Goal: Use online tool/utility: Utilize a website feature to perform a specific function

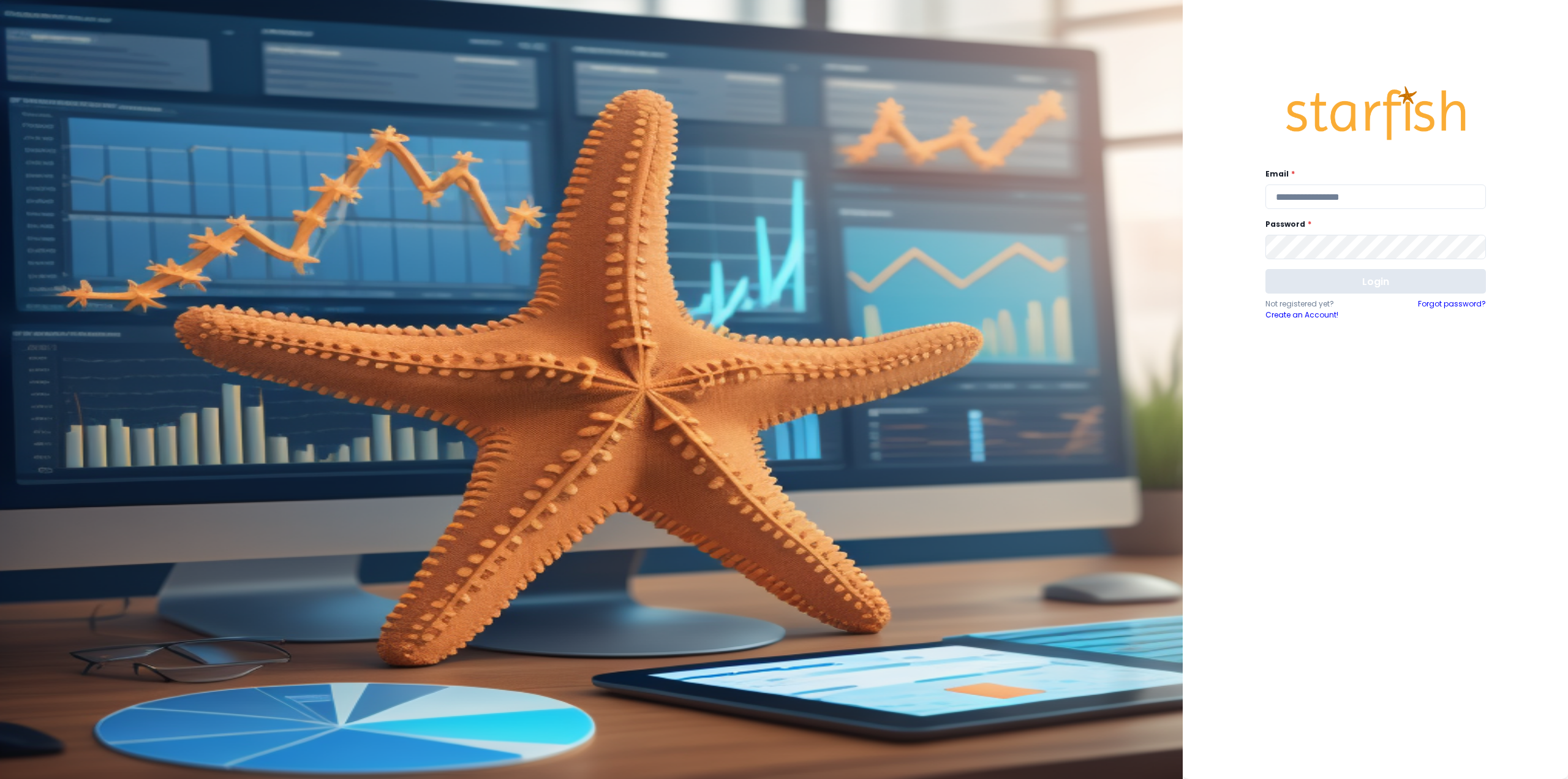
type input "**********"
click at [1355, 286] on button "Login" at bounding box center [1376, 281] width 220 height 24
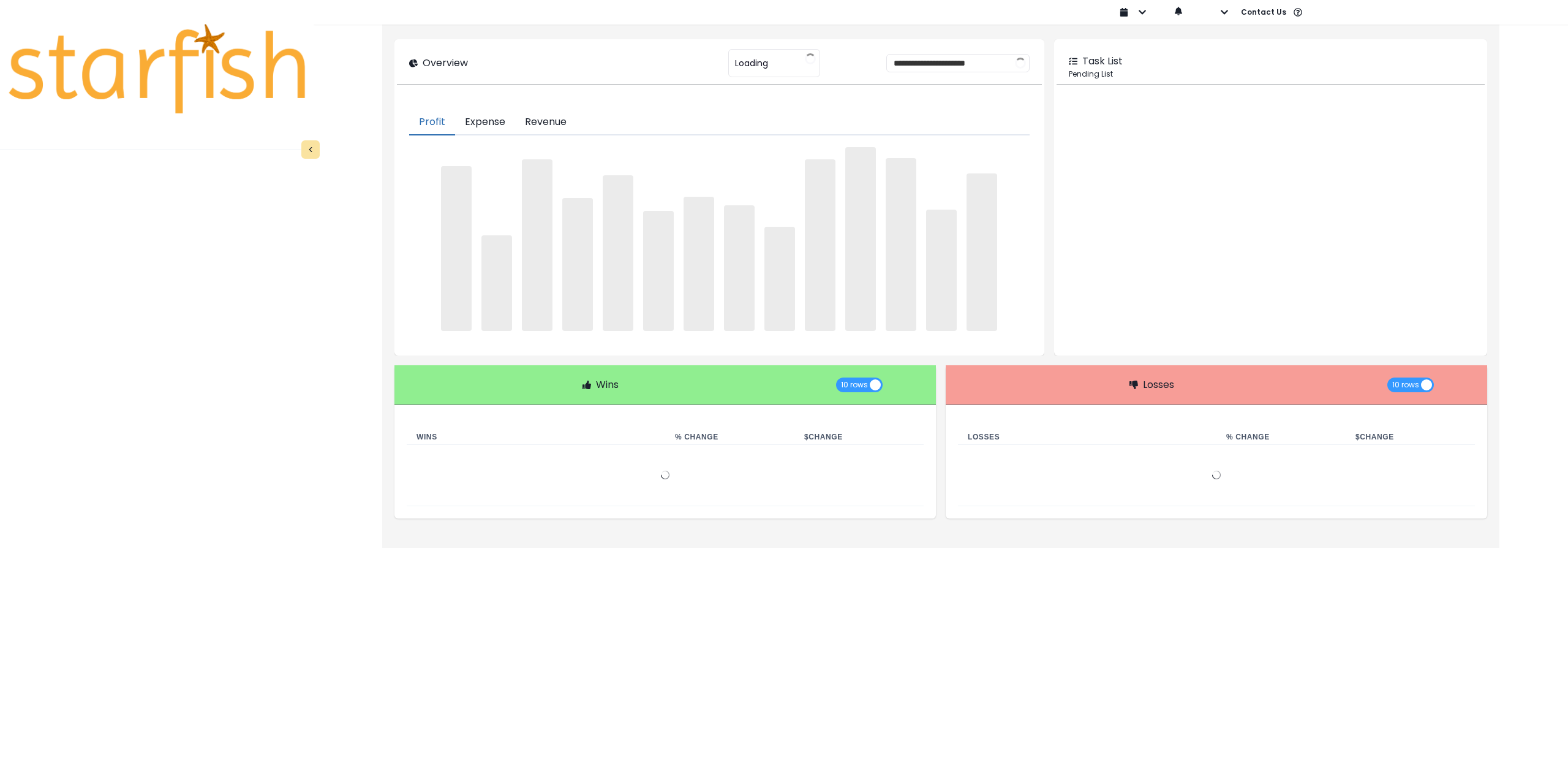
type input "********"
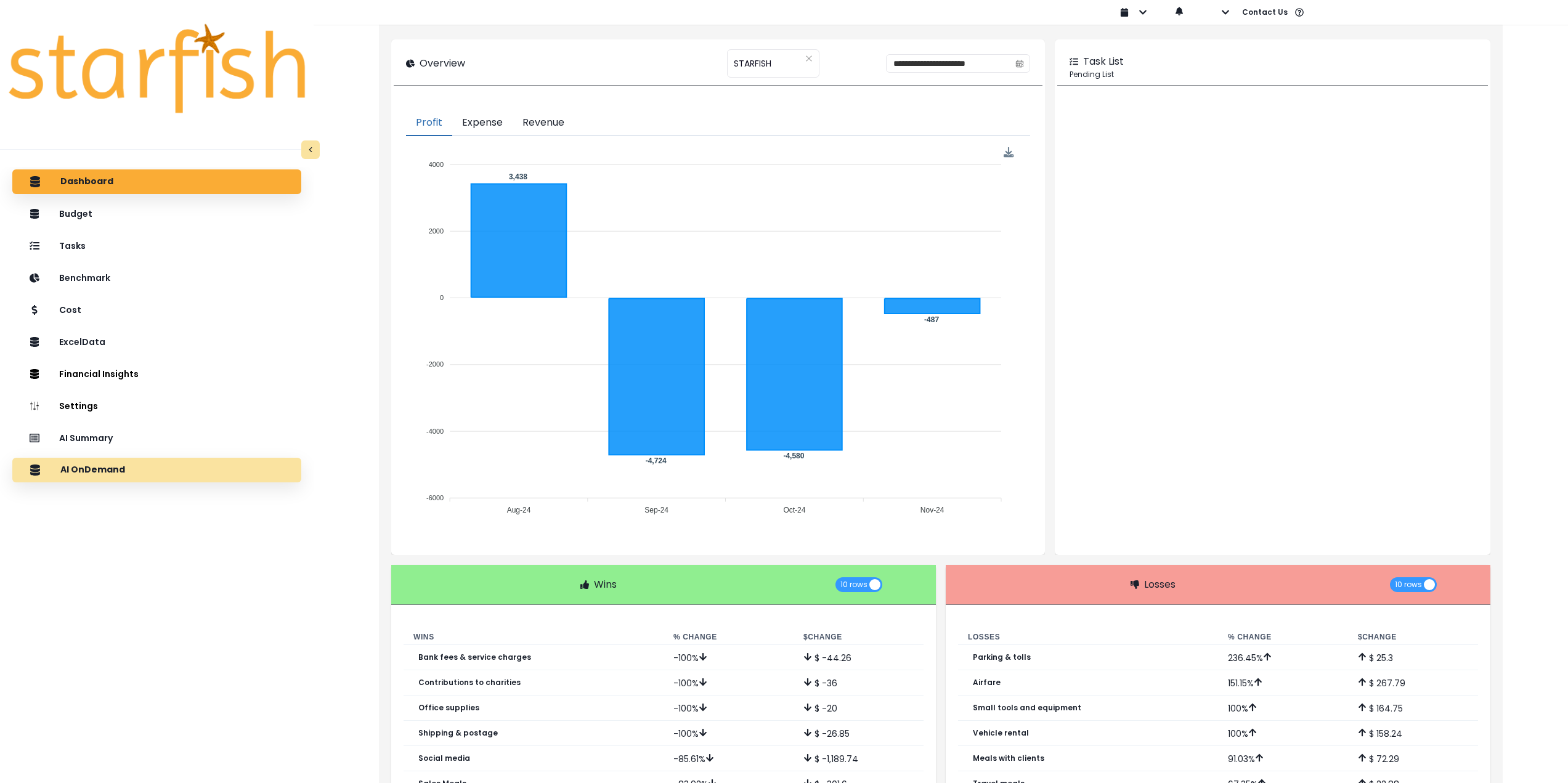
click at [131, 467] on div "AI OnDemand" at bounding box center [157, 469] width 269 height 26
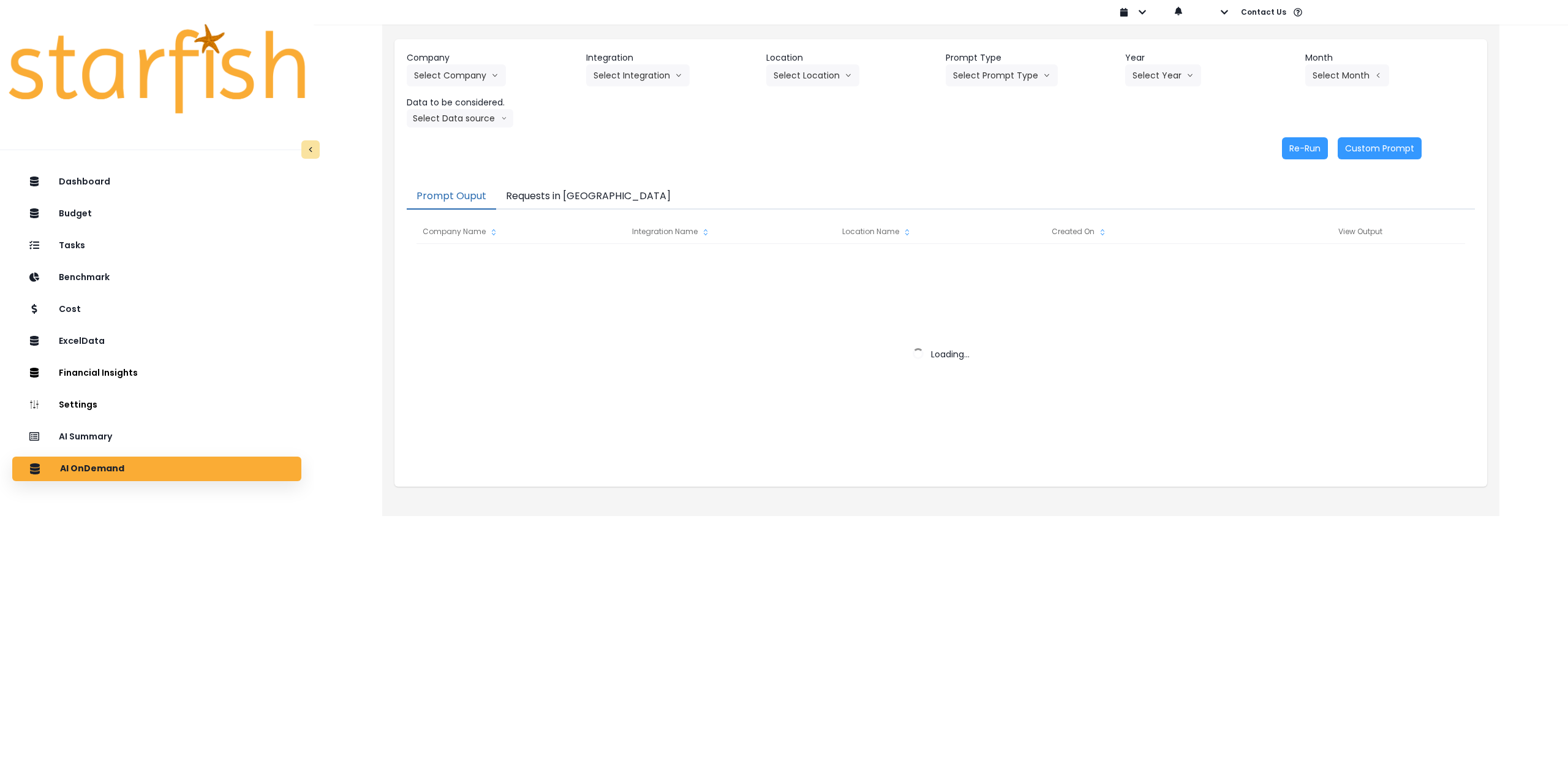
click at [565, 195] on button "Requests in [GEOGRAPHIC_DATA]" at bounding box center [588, 197] width 184 height 26
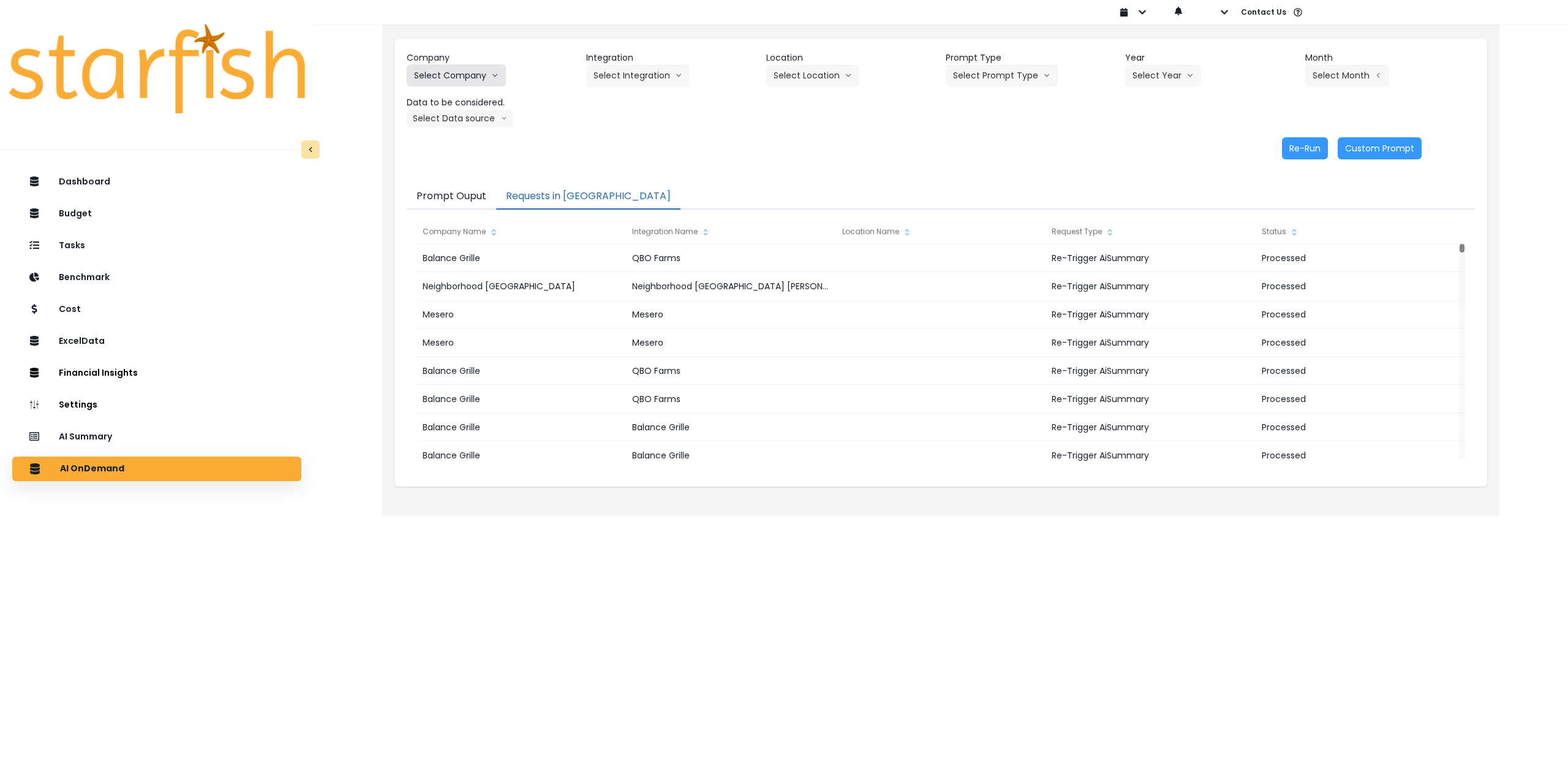
click at [467, 77] on button "Select Company" at bounding box center [456, 76] width 99 height 22
click at [166, 438] on div "AI Summary" at bounding box center [157, 436] width 270 height 26
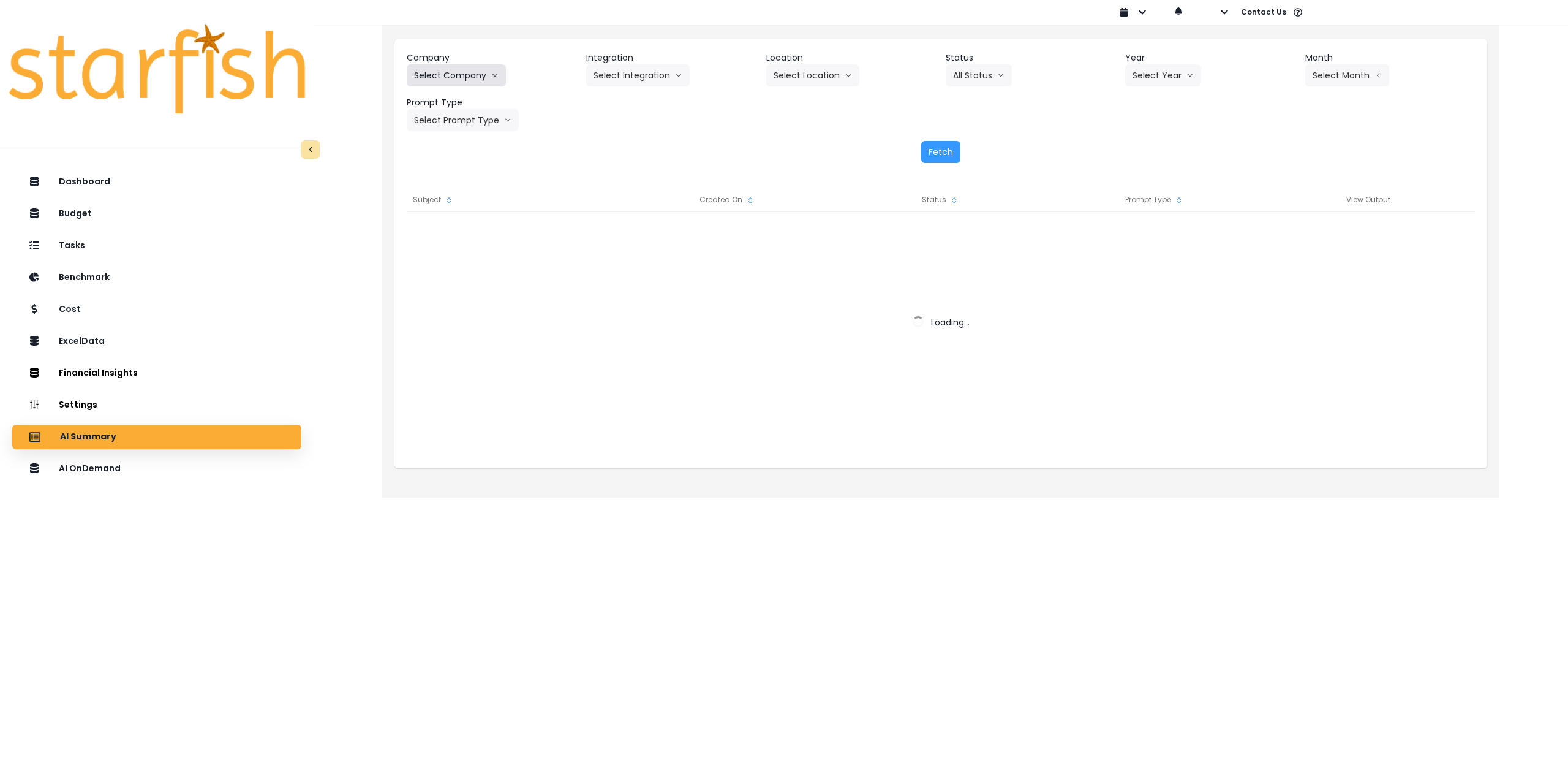
click at [456, 83] on button "Select Company" at bounding box center [456, 76] width 99 height 22
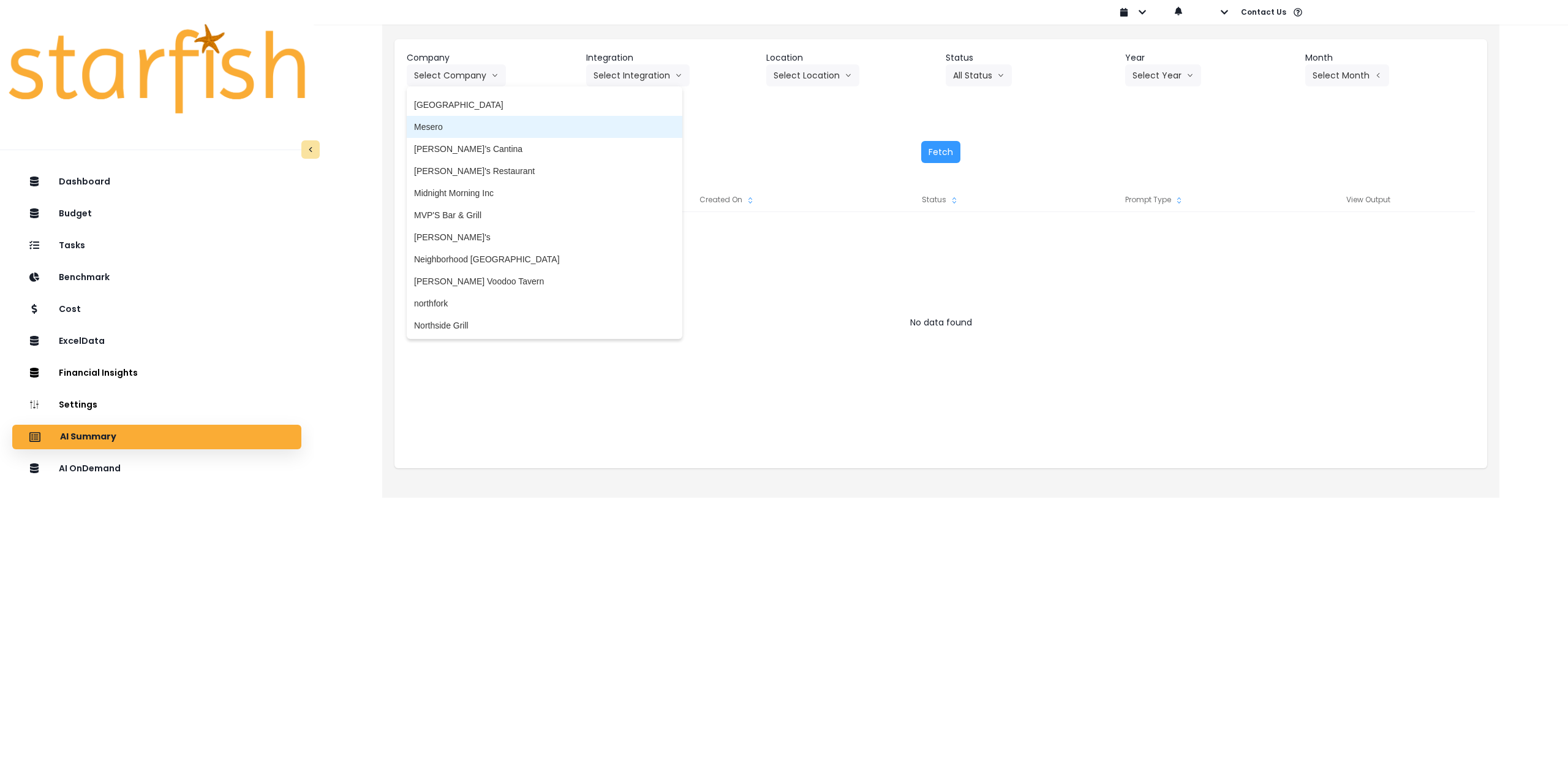
scroll to position [1593, 0]
click at [488, 244] on li "Neighborhood [GEOGRAPHIC_DATA]" at bounding box center [545, 251] width 276 height 22
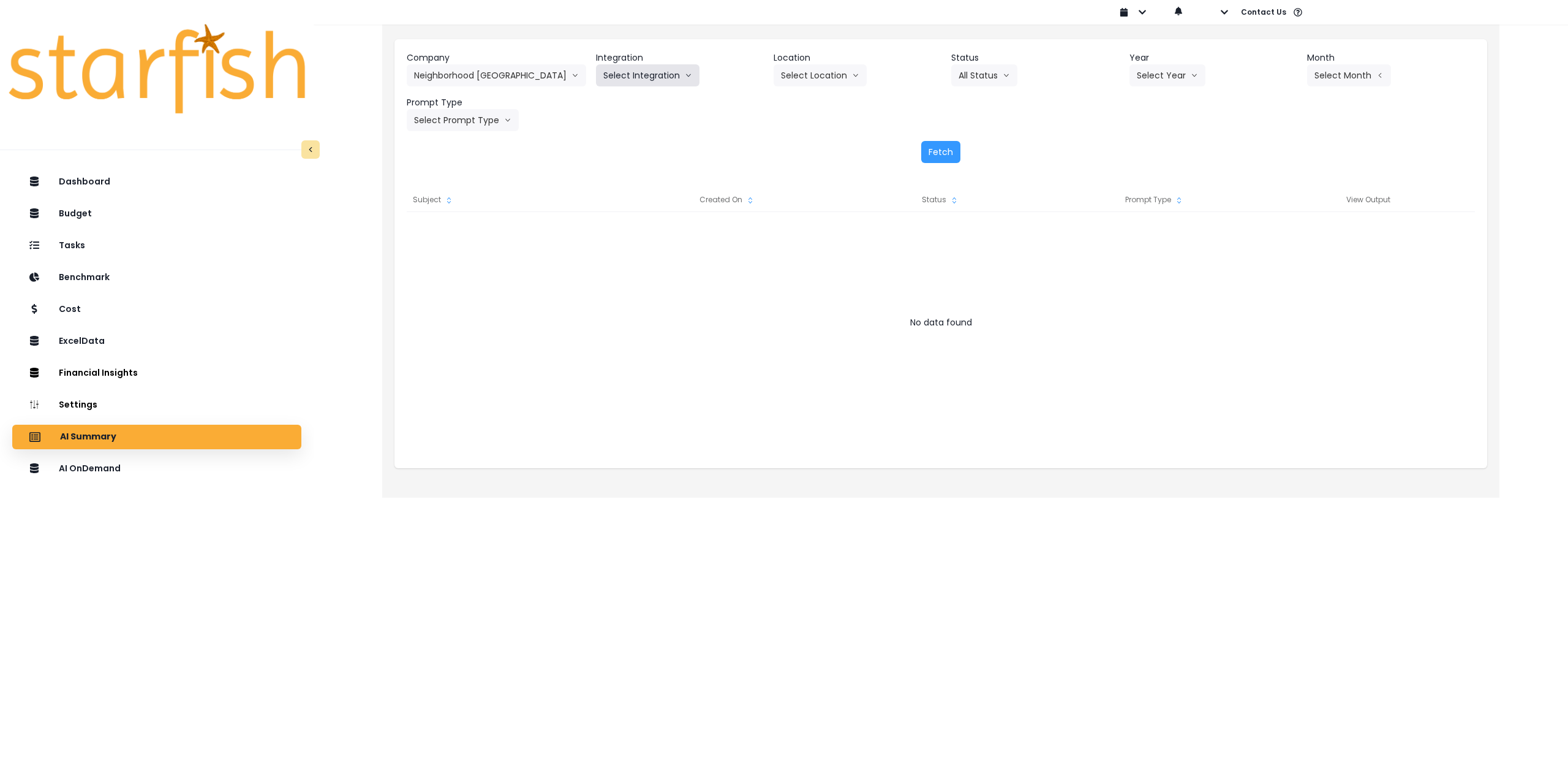
click at [625, 69] on button "Select Integration" at bounding box center [647, 76] width 104 height 22
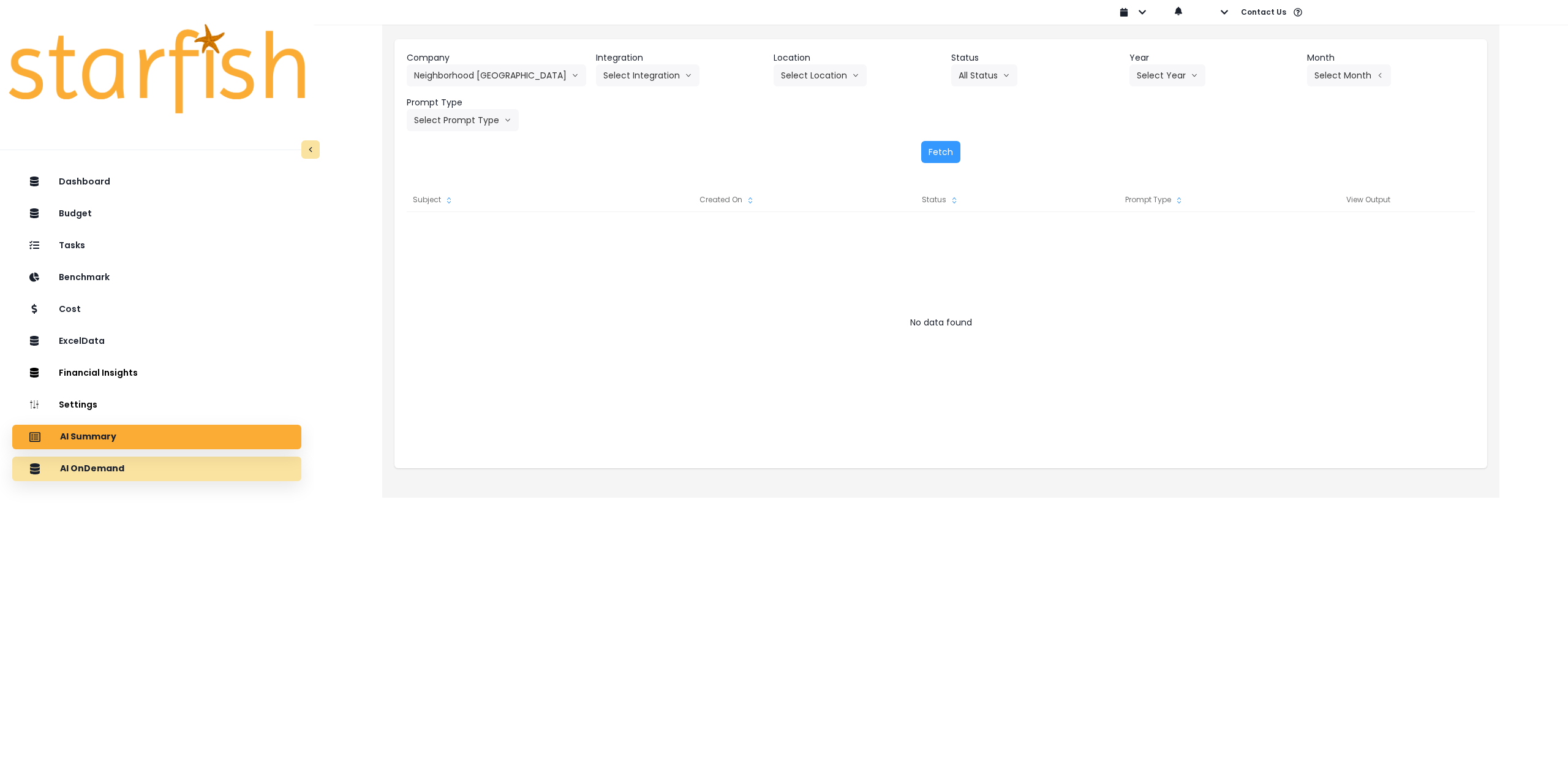
click at [162, 469] on div "AI OnDemand" at bounding box center [157, 468] width 270 height 26
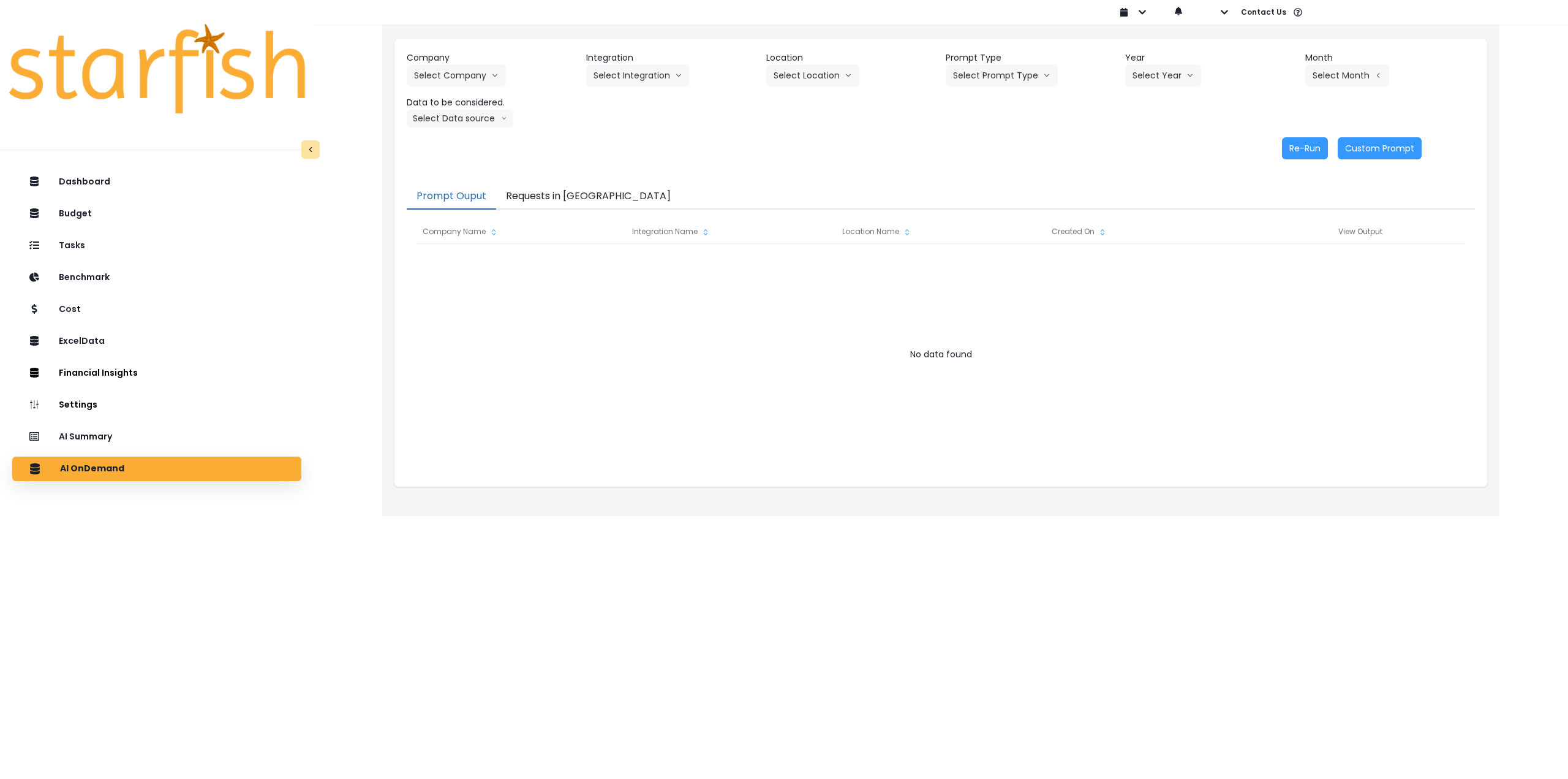
click at [570, 197] on button "Requests in [GEOGRAPHIC_DATA]" at bounding box center [588, 197] width 184 height 26
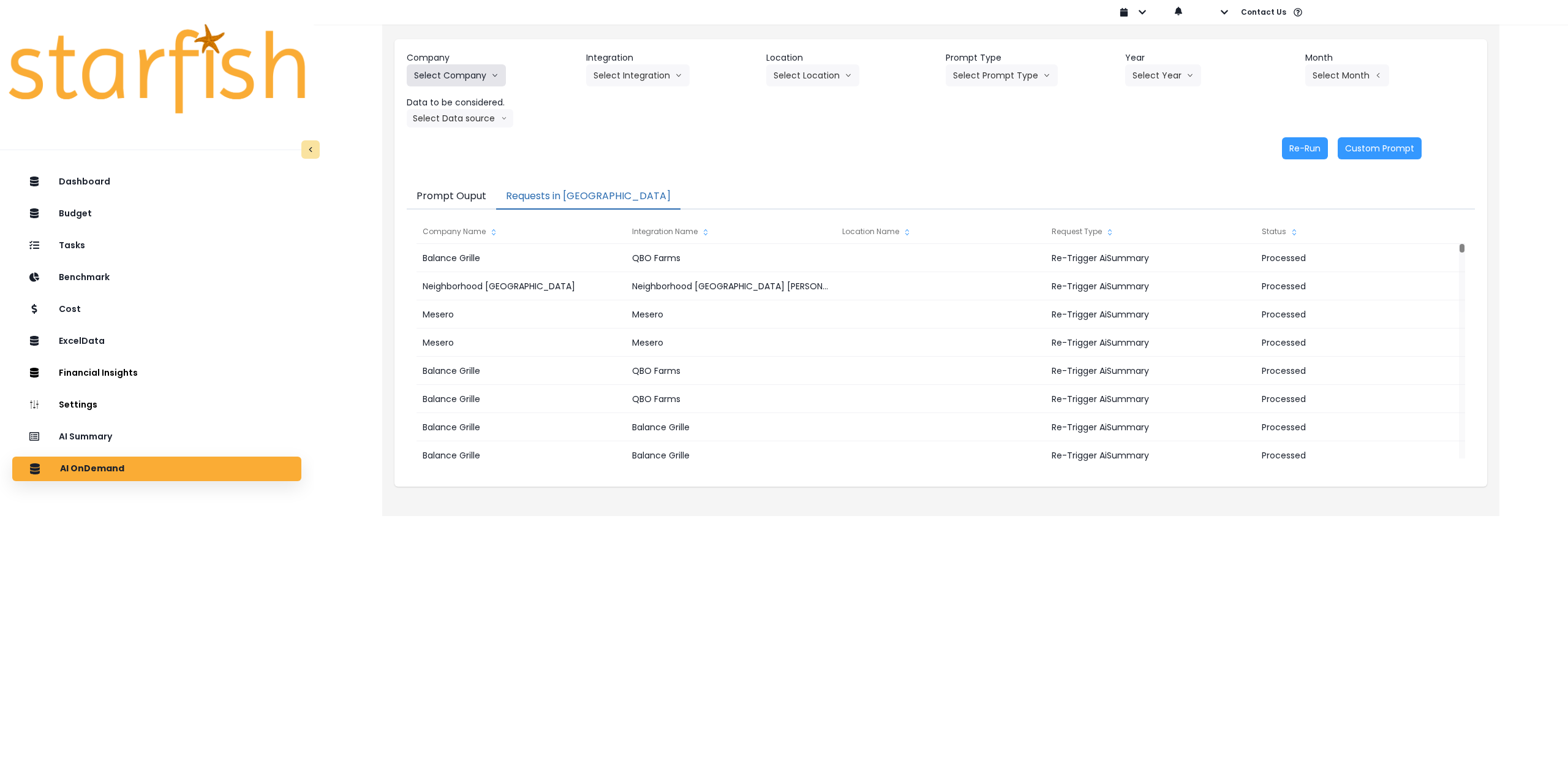
click at [462, 77] on button "Select Company" at bounding box center [456, 76] width 99 height 22
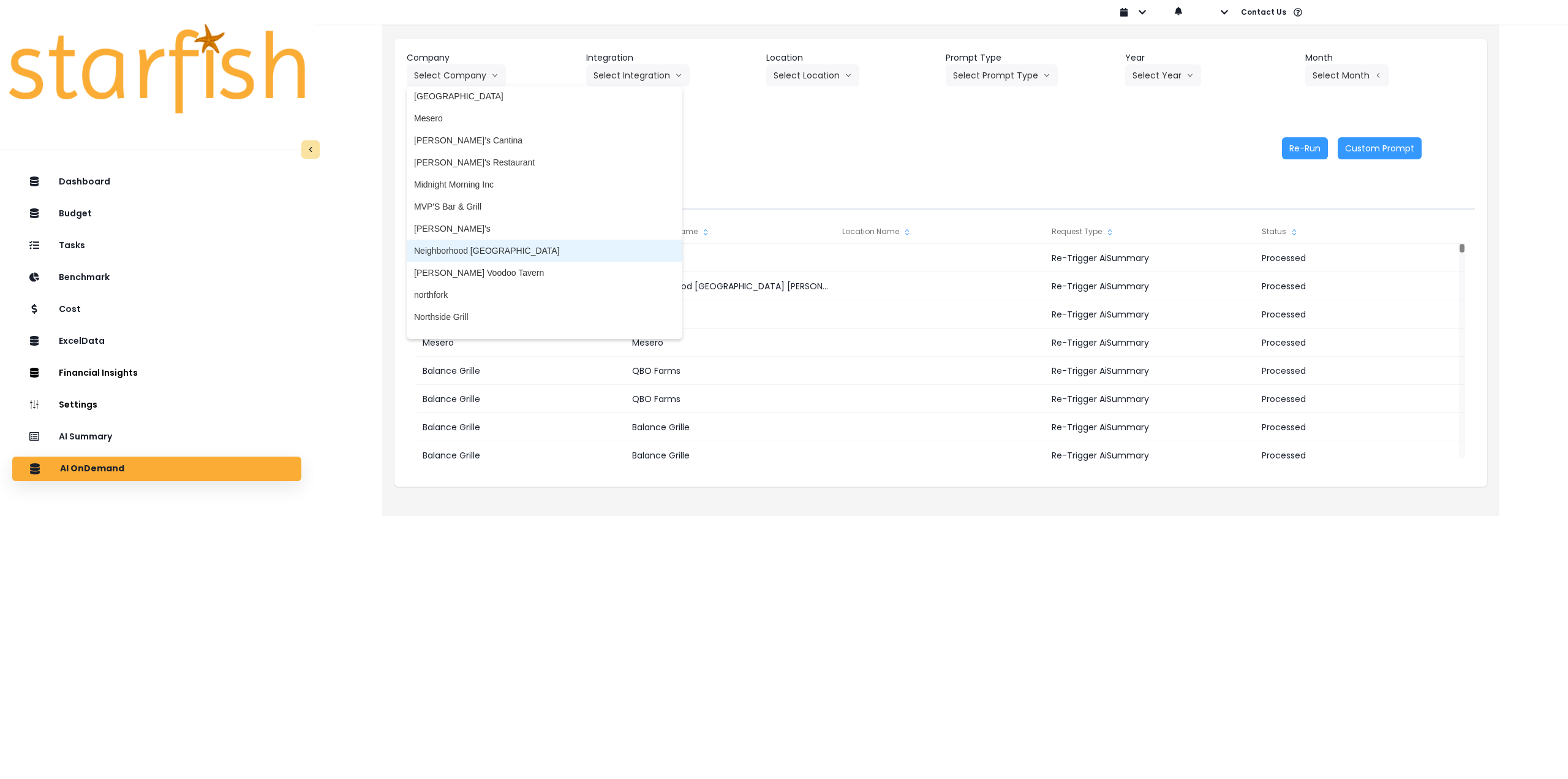
click at [490, 252] on span "Neighborhood [GEOGRAPHIC_DATA]" at bounding box center [545, 251] width 261 height 13
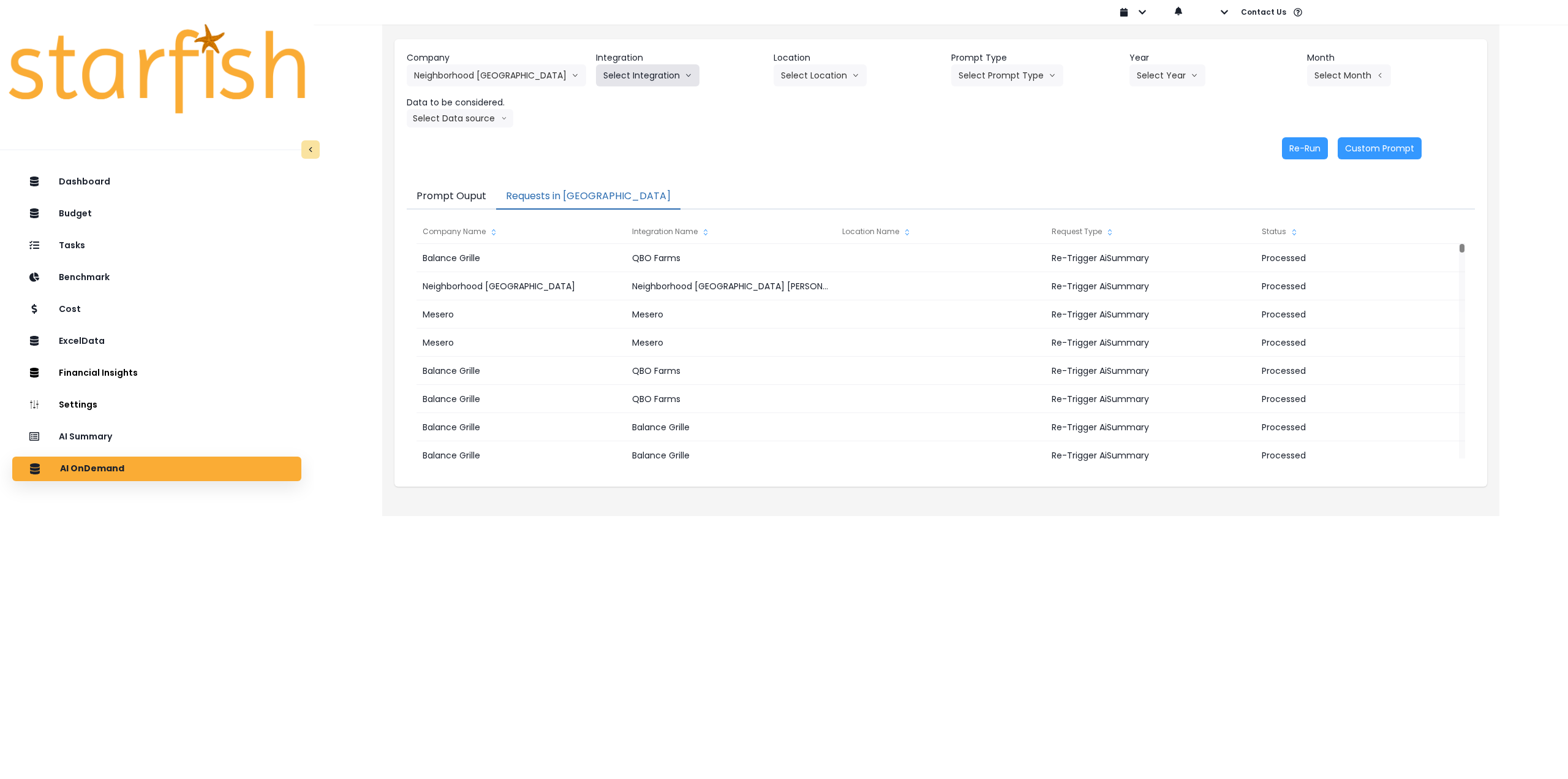
click at [628, 81] on button "Select Integration" at bounding box center [647, 76] width 104 height 22
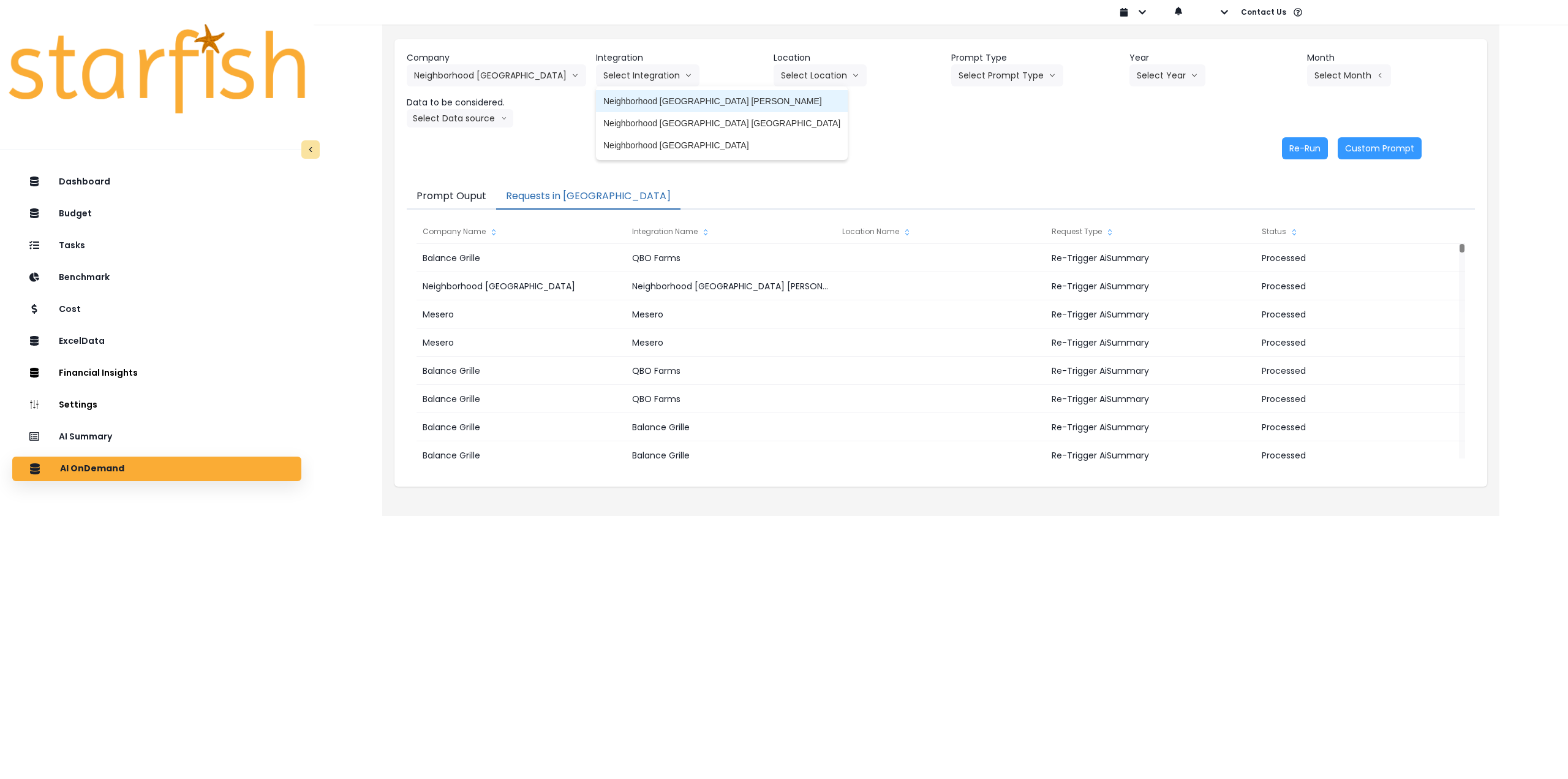
click at [623, 101] on span "Neighborhood [GEOGRAPHIC_DATA] [PERSON_NAME]" at bounding box center [722, 101] width 237 height 13
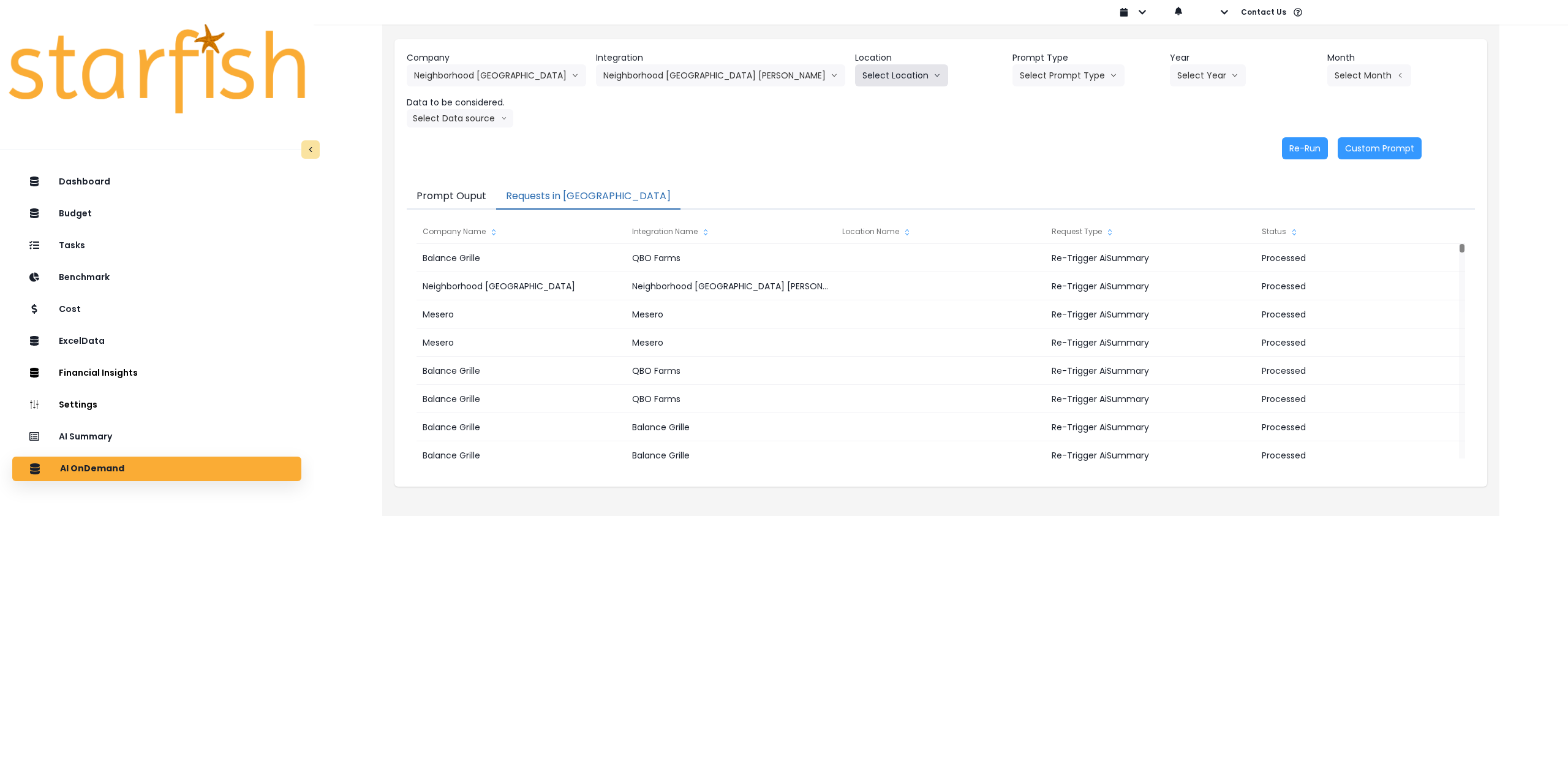
click at [855, 77] on button "Select Location" at bounding box center [902, 76] width 93 height 22
drag, startPoint x: 809, startPoint y: 104, endPoint x: 966, endPoint y: 85, distance: 158.1
click at [863, 105] on span "All Locations" at bounding box center [887, 101] width 49 height 13
click at [1013, 81] on button "Select Prompt Type" at bounding box center [1068, 76] width 112 height 22
click at [1020, 163] on span "Monthly Summary" at bounding box center [1055, 167] width 69 height 13
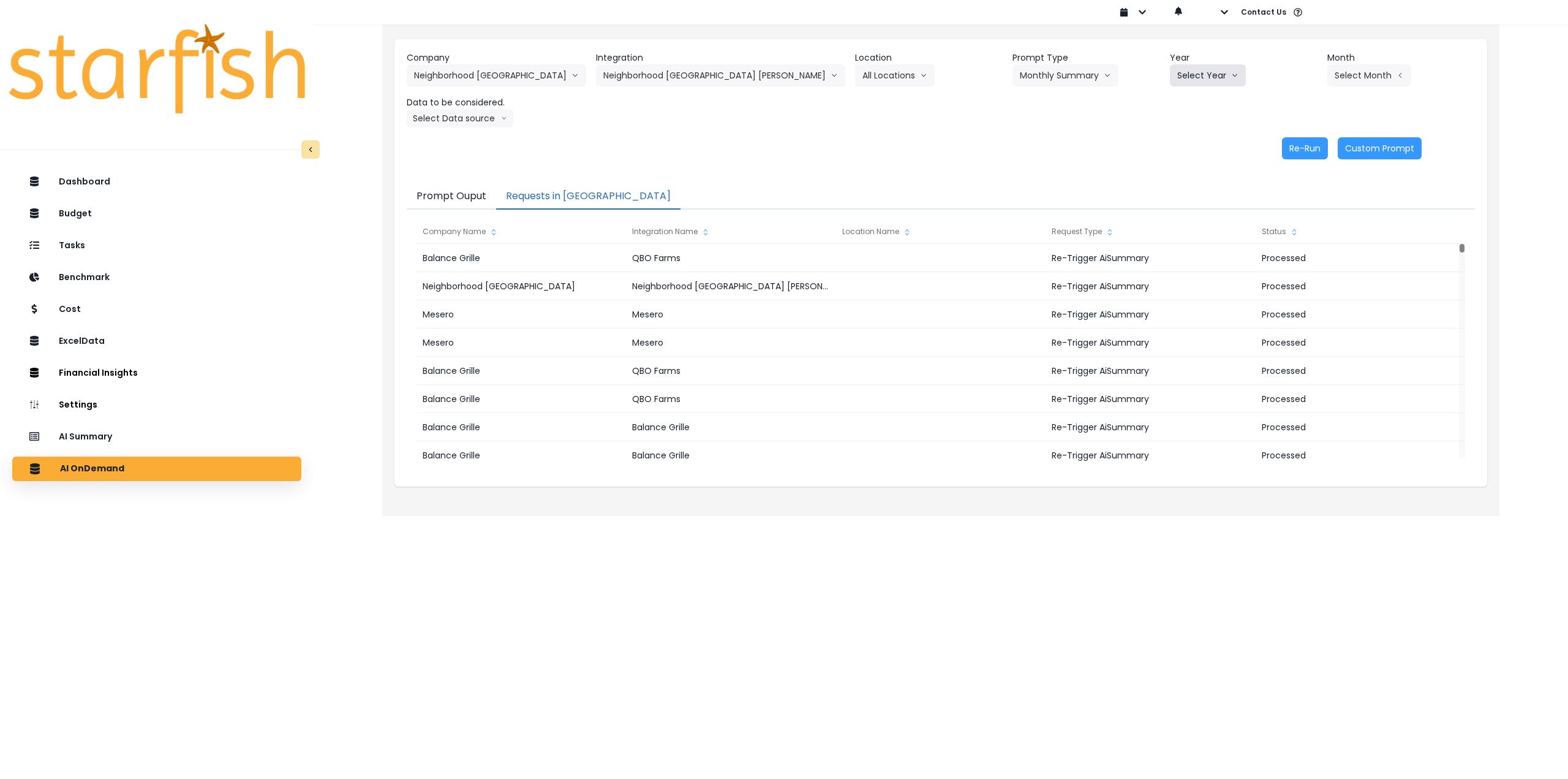
drag, startPoint x: 1205, startPoint y: 78, endPoint x: 1190, endPoint y: 78, distance: 15.0
click at [1205, 77] on div "Select Year [DATE] 2024 2025" at bounding box center [1231, 76] width 122 height 22
click at [1176, 76] on button "Select Year" at bounding box center [1207, 76] width 76 height 22
click at [1170, 142] on li "2025" at bounding box center [1187, 145] width 34 height 22
click at [1345, 73] on button "Select Month" at bounding box center [1369, 76] width 84 height 22
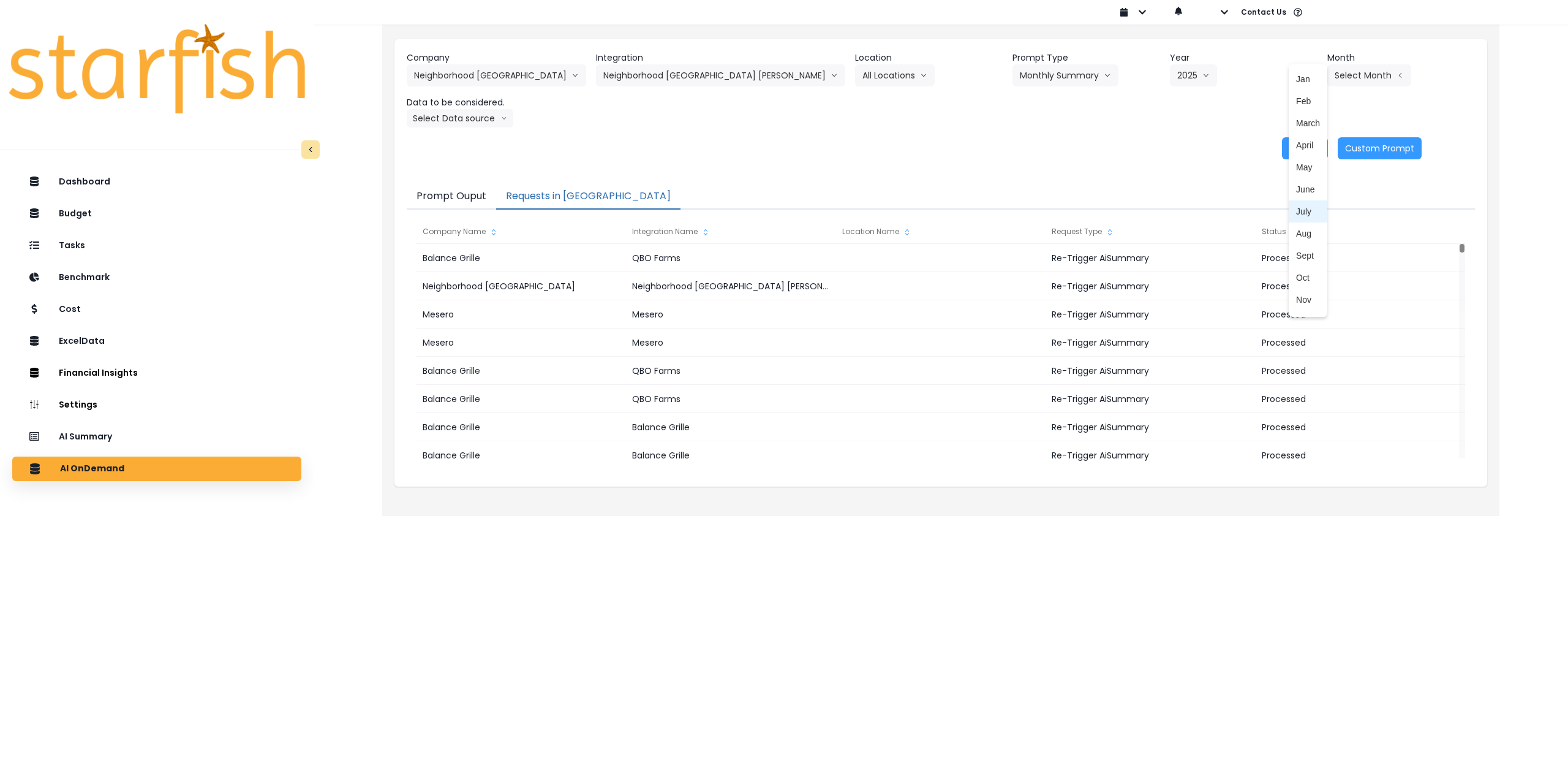
click at [1296, 210] on span "July" at bounding box center [1308, 211] width 24 height 13
click at [434, 110] on button "Select Data source" at bounding box center [460, 118] width 106 height 18
click at [459, 138] on span "Comparison overtime" at bounding box center [454, 142] width 81 height 13
click at [1301, 145] on button "Re-Run" at bounding box center [1305, 149] width 46 height 22
click at [443, 119] on button "Comparison overtime" at bounding box center [466, 118] width 119 height 18
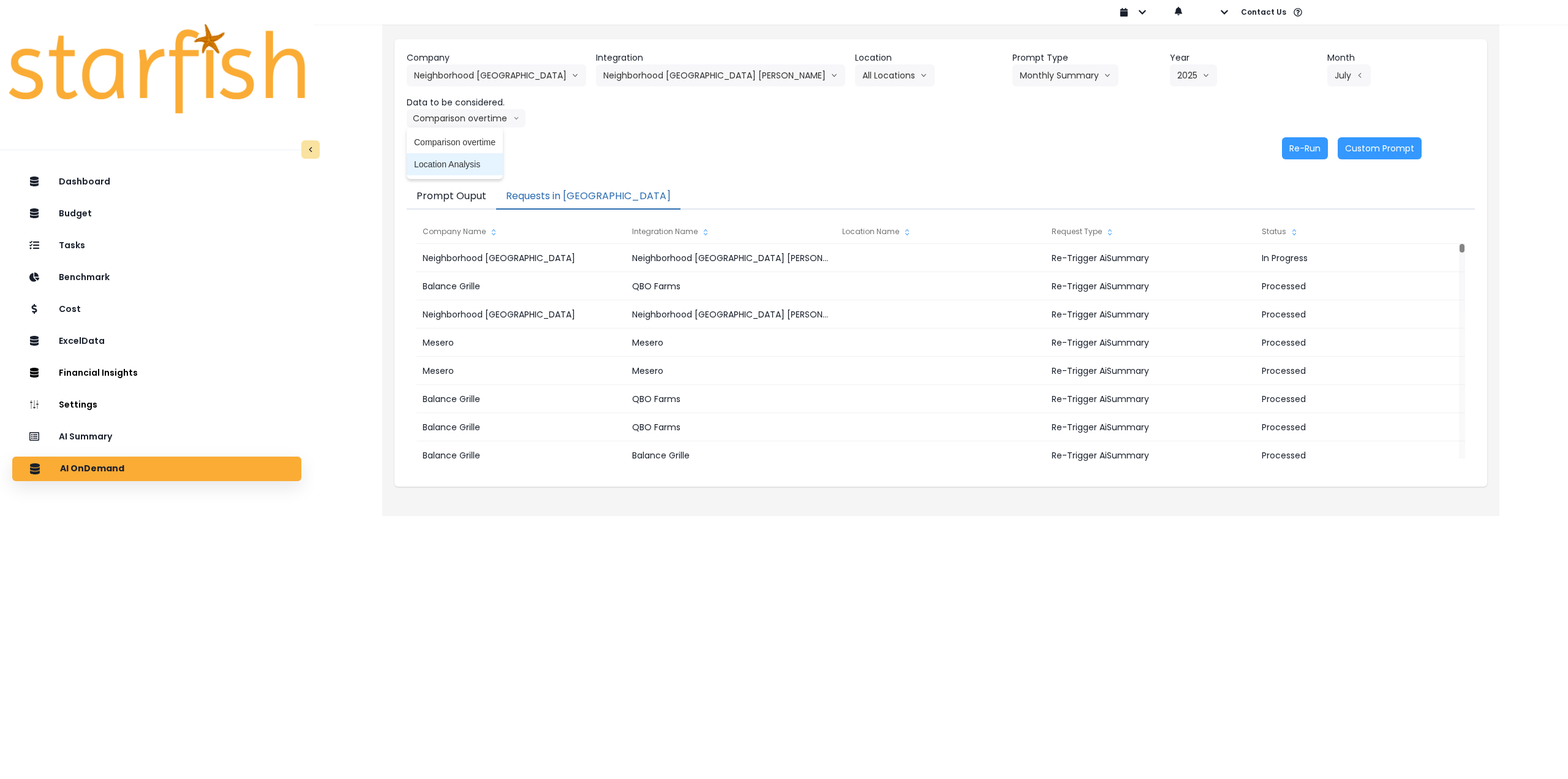
click at [439, 163] on span "Location Analysis" at bounding box center [454, 165] width 81 height 13
click at [1291, 149] on button "Re-Run" at bounding box center [1305, 149] width 46 height 22
click at [697, 76] on button "Neighborhood [GEOGRAPHIC_DATA] [PERSON_NAME]" at bounding box center [720, 76] width 249 height 22
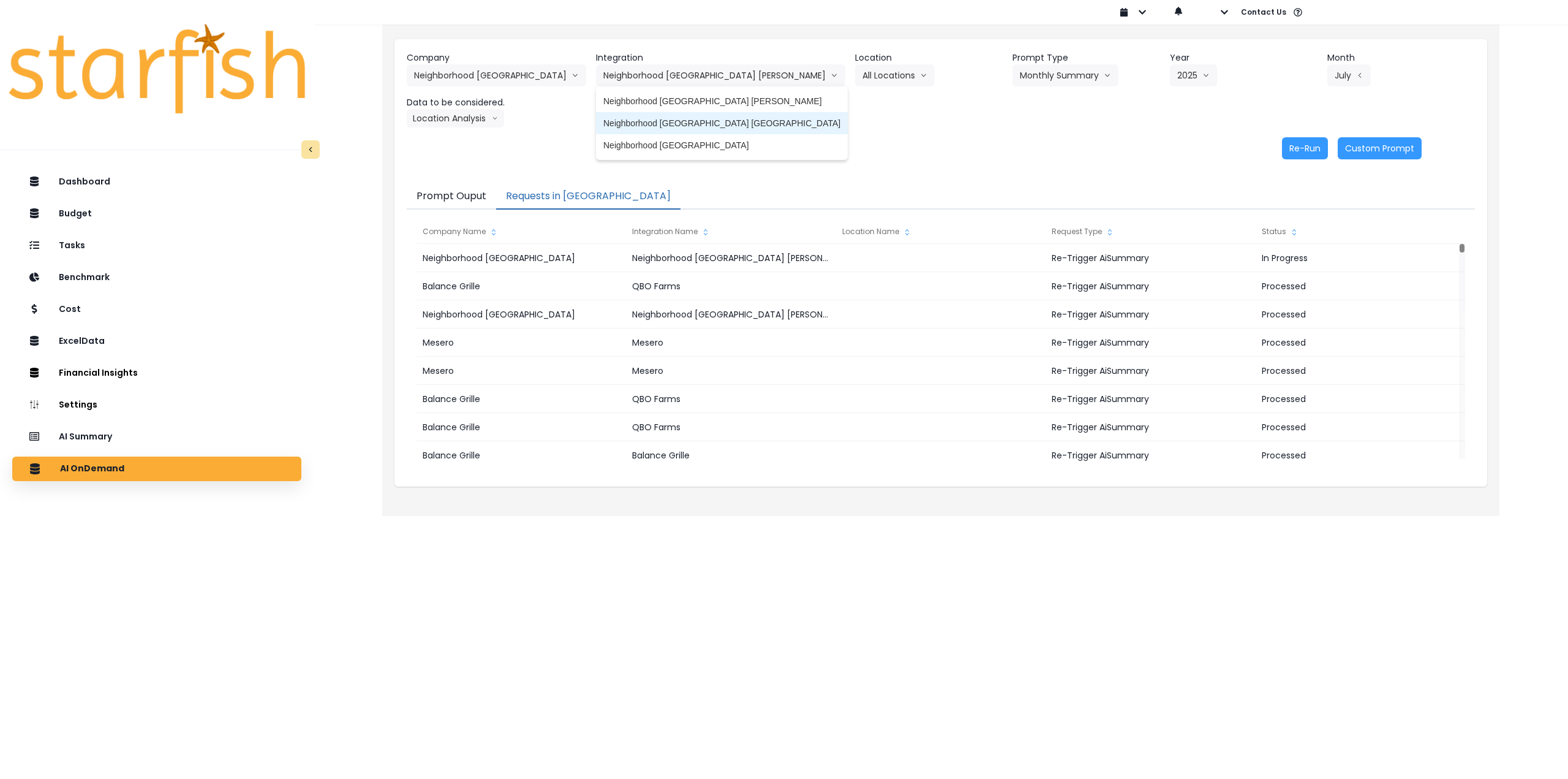
click at [702, 123] on span "Neighborhood [GEOGRAPHIC_DATA] [GEOGRAPHIC_DATA]" at bounding box center [722, 123] width 237 height 13
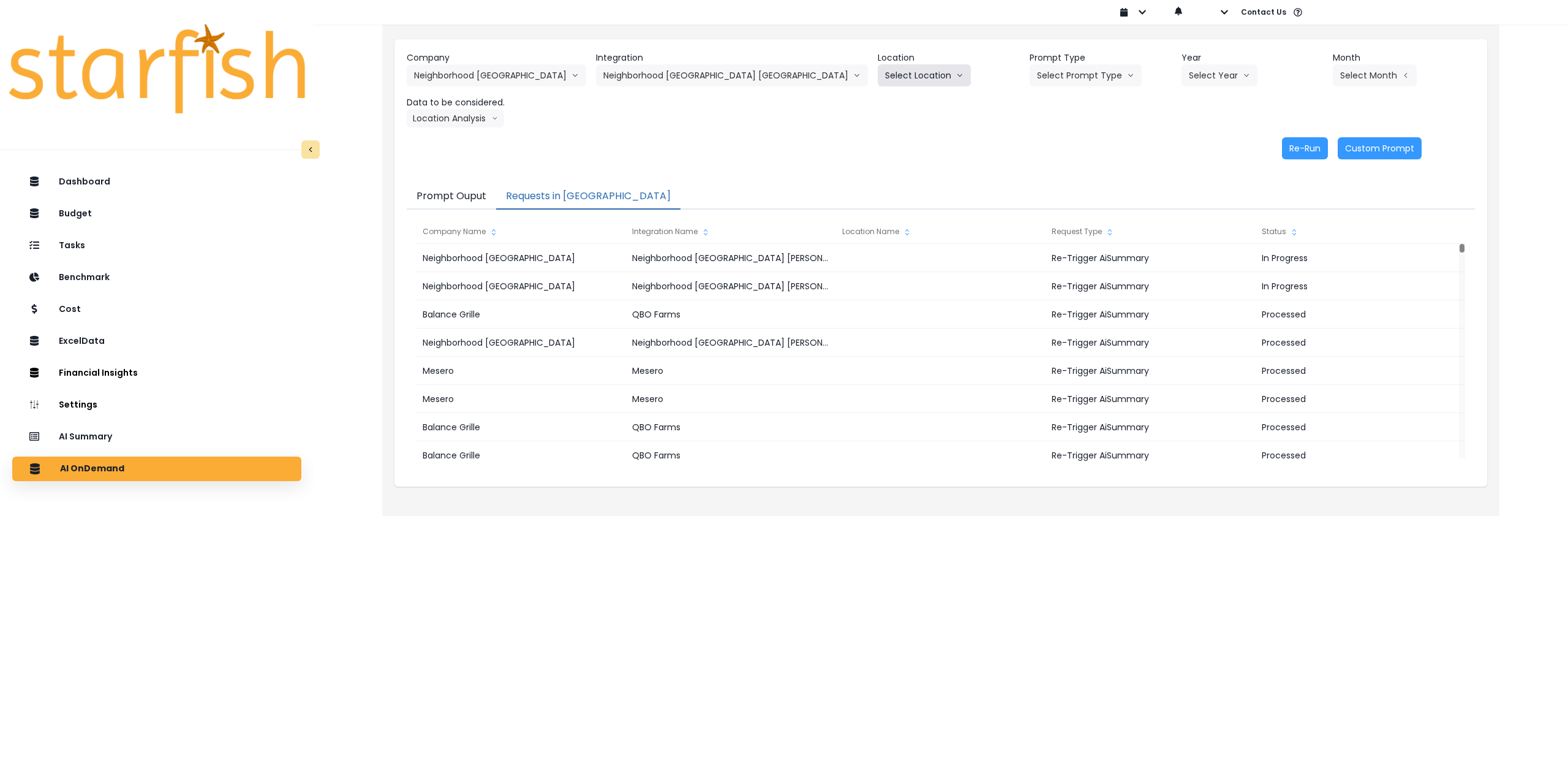
click at [957, 79] on icon "arrow down line" at bounding box center [960, 76] width 8 height 13
click at [885, 100] on span "All Locations" at bounding box center [909, 101] width 49 height 13
click at [1182, 80] on button "Select Year" at bounding box center [1219, 76] width 76 height 22
click at [1182, 137] on li "2025" at bounding box center [1198, 145] width 34 height 22
drag, startPoint x: 1330, startPoint y: 81, endPoint x: 1323, endPoint y: 92, distance: 13.0
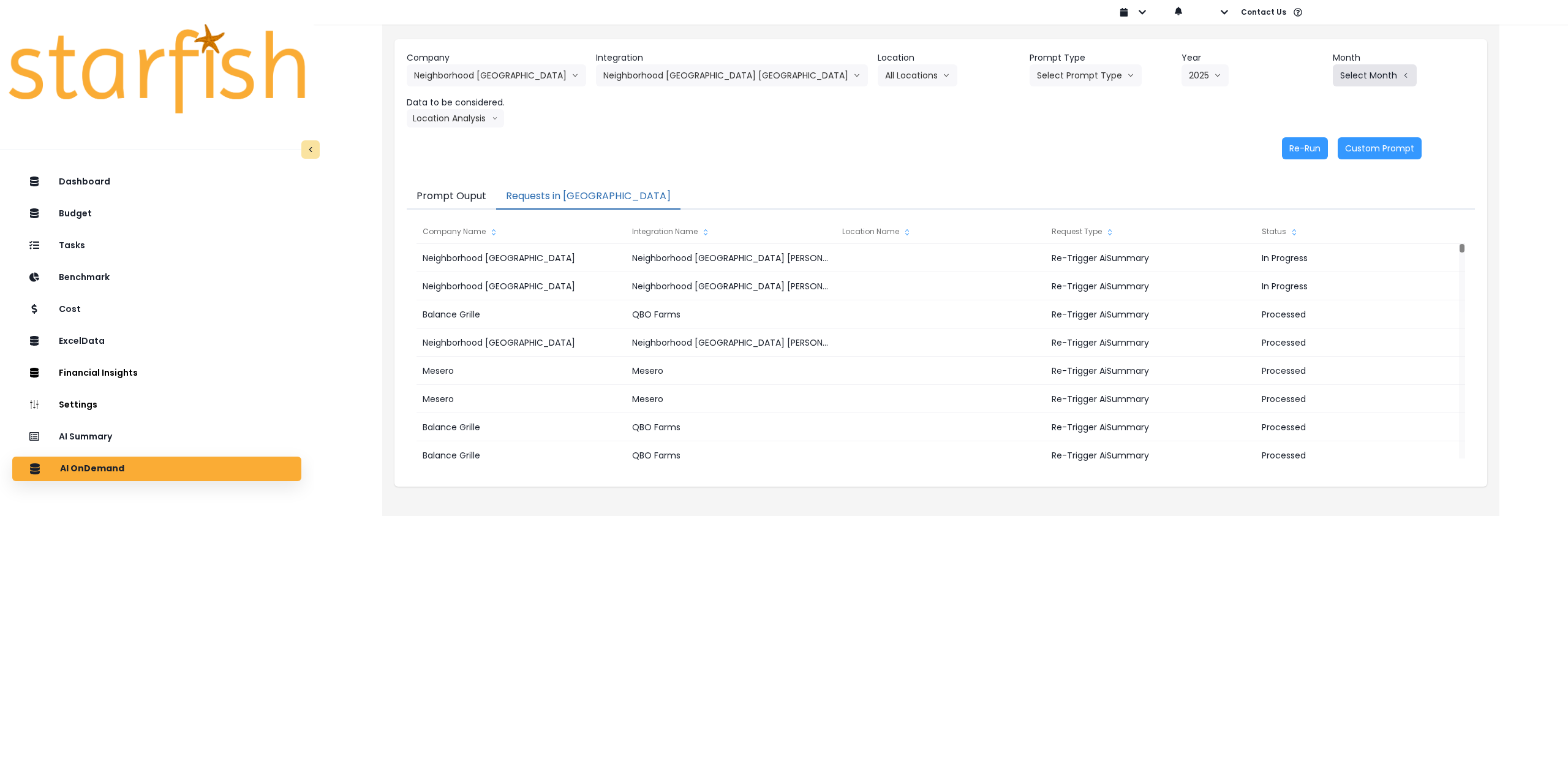
click at [1333, 81] on button "Select Month" at bounding box center [1375, 76] width 84 height 22
click at [1302, 208] on span "July" at bounding box center [1314, 211] width 24 height 13
click at [1030, 72] on button "Select Prompt Type" at bounding box center [1085, 76] width 112 height 22
click at [1037, 165] on span "Monthly Summary" at bounding box center [1072, 167] width 69 height 13
click at [461, 117] on button "Location Analysis" at bounding box center [456, 118] width 97 height 18
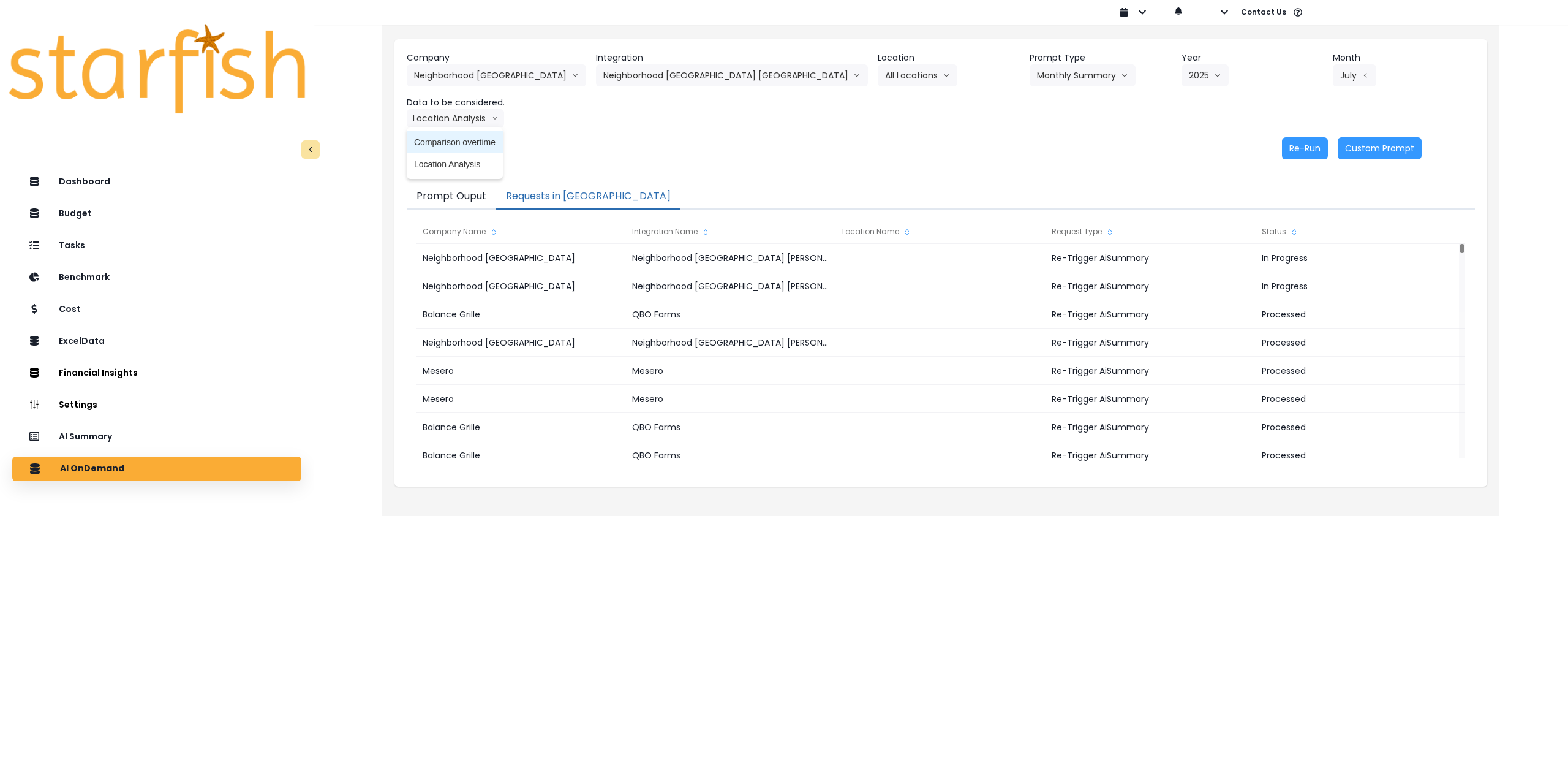
click at [456, 141] on span "Comparison overtime" at bounding box center [454, 142] width 81 height 13
click at [1307, 146] on button "Re-Run" at bounding box center [1305, 149] width 46 height 22
click at [486, 117] on button "Comparison overtime" at bounding box center [466, 118] width 119 height 18
click at [469, 158] on span "Location Analysis" at bounding box center [454, 165] width 81 height 13
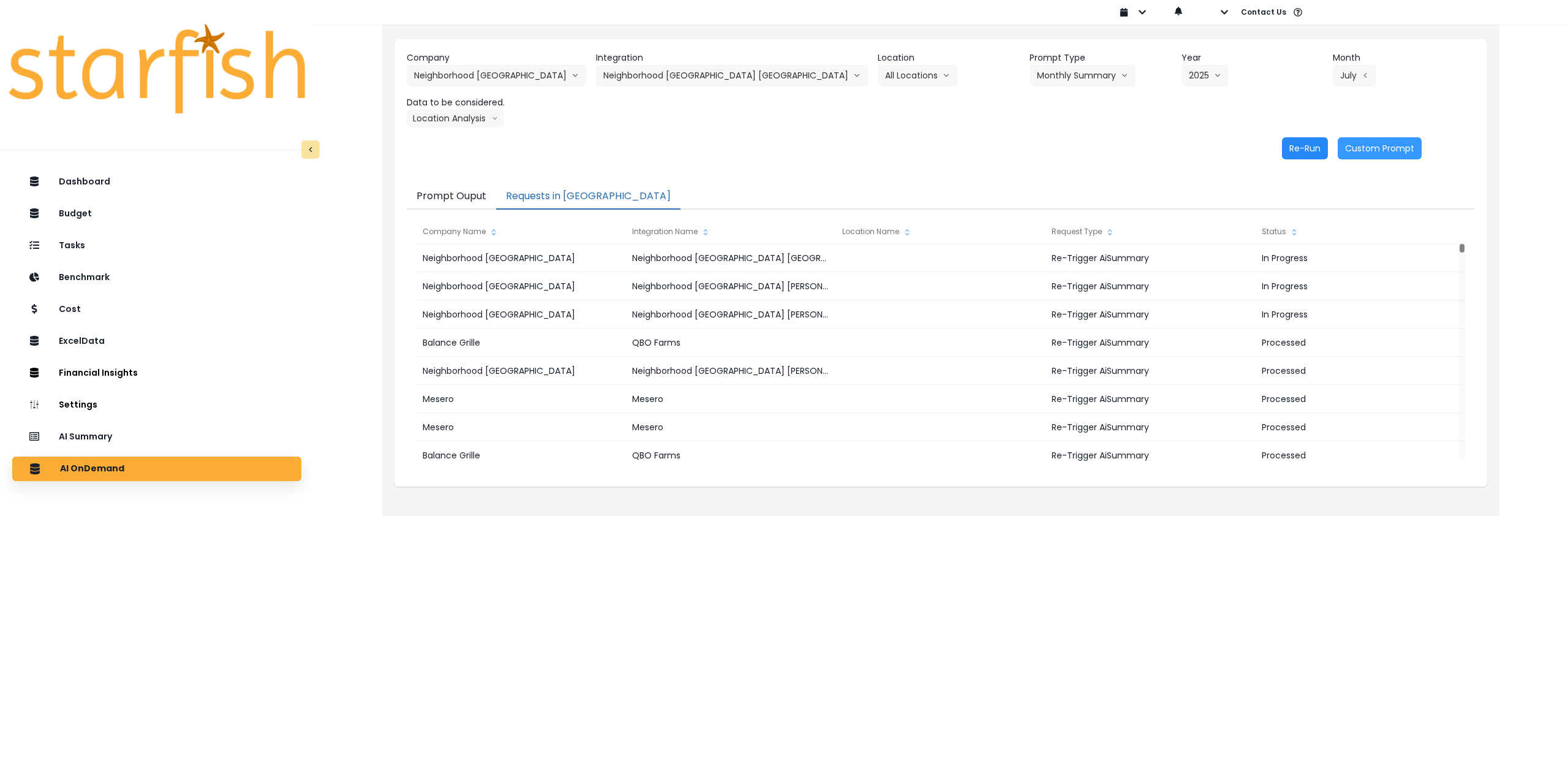
click at [1293, 147] on button "Re-Run" at bounding box center [1305, 149] width 46 height 22
click at [1030, 78] on button "Monthly Summary" at bounding box center [1082, 76] width 106 height 22
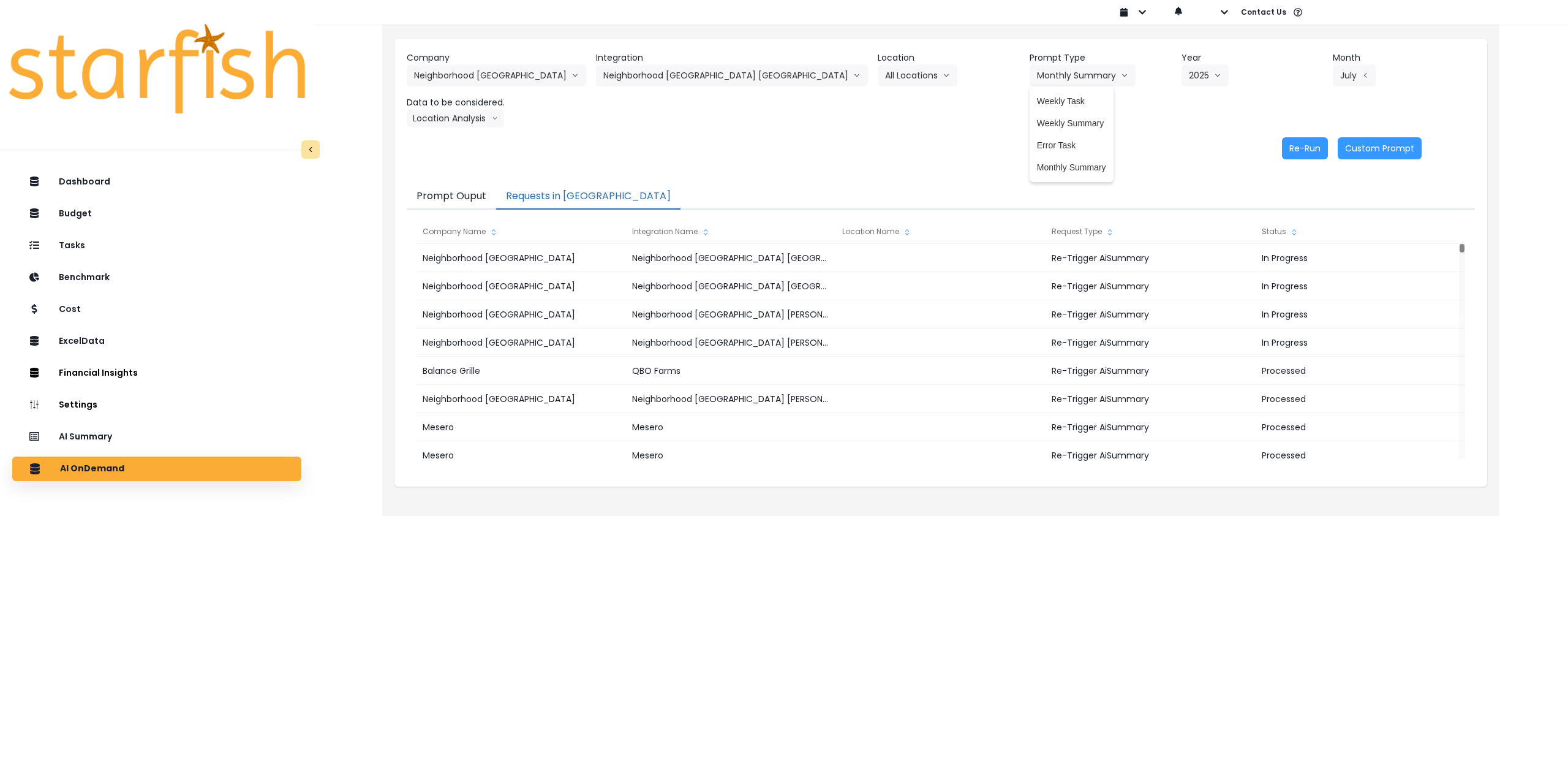
click at [796, 145] on div "Re-Run Custom Prompt" at bounding box center [914, 149] width 1015 height 22
click at [708, 82] on button "Neighborhood [GEOGRAPHIC_DATA] [GEOGRAPHIC_DATA]" at bounding box center [732, 76] width 272 height 22
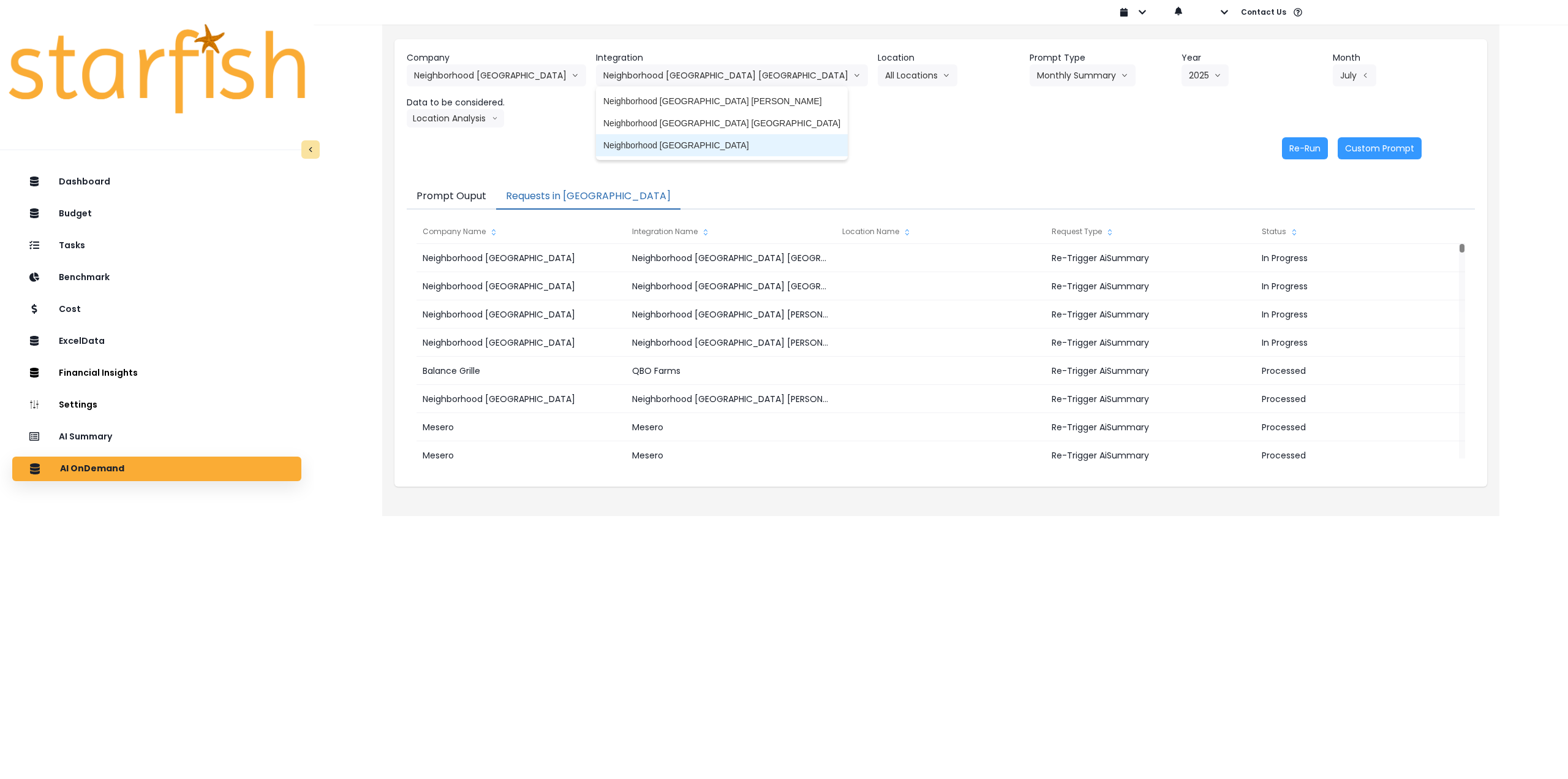
click at [688, 147] on span "Neighborhood [GEOGRAPHIC_DATA]" at bounding box center [722, 145] width 237 height 13
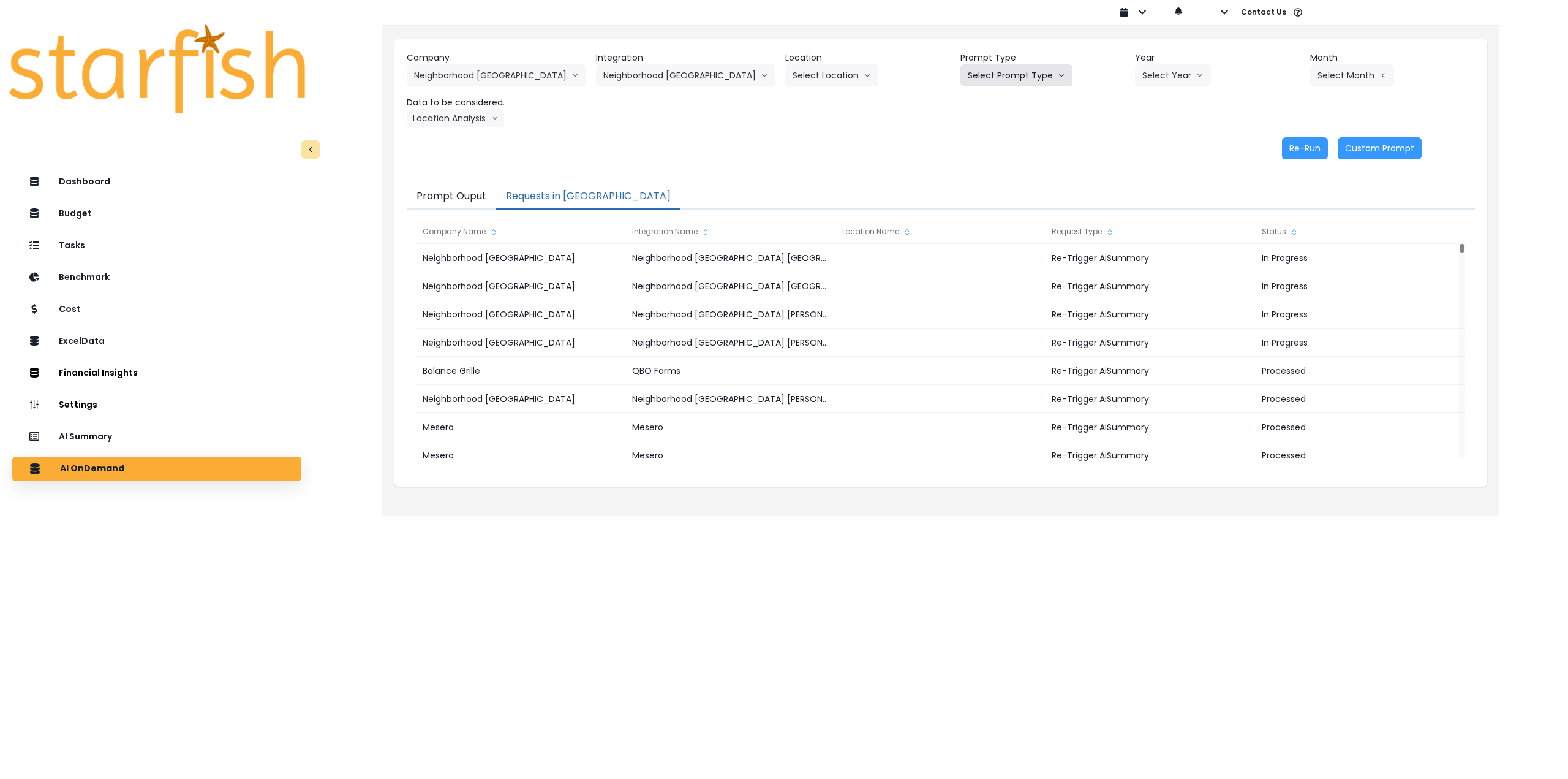
click at [996, 79] on button "Select Prompt Type" at bounding box center [1016, 76] width 112 height 22
drag, startPoint x: 996, startPoint y: 165, endPoint x: 1073, endPoint y: 138, distance: 81.6
click at [996, 165] on span "Monthly Summary" at bounding box center [1002, 167] width 69 height 13
click at [1148, 80] on button "Select Year" at bounding box center [1173, 76] width 76 height 22
click at [1138, 149] on li "2025" at bounding box center [1152, 145] width 34 height 22
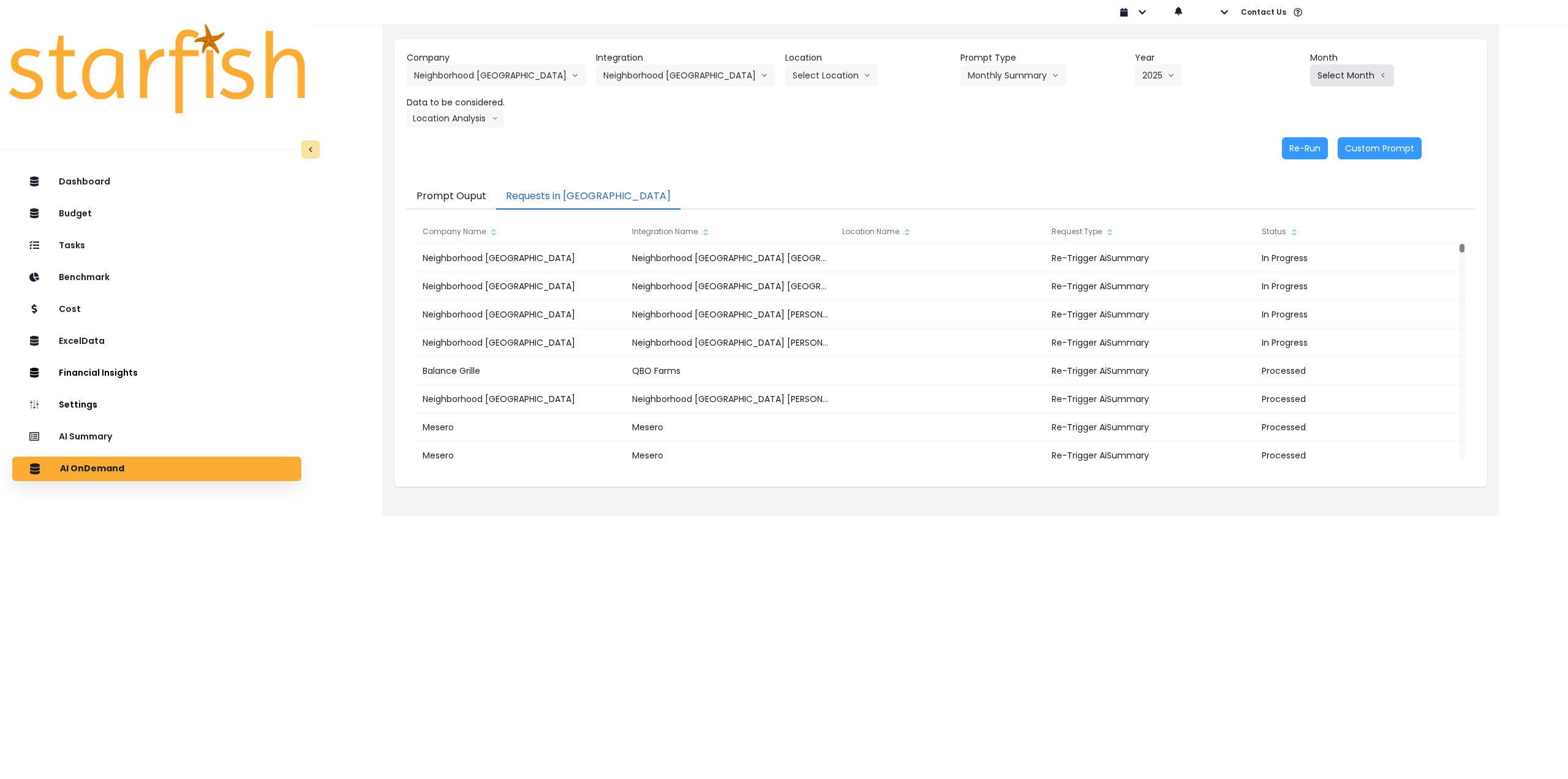
click at [1353, 65] on button "Select Month" at bounding box center [1352, 76] width 84 height 22
click at [1279, 216] on span "July" at bounding box center [1291, 211] width 24 height 13
click at [454, 117] on button "Location Analysis" at bounding box center [456, 118] width 97 height 18
click at [447, 137] on span "Comparison overtime" at bounding box center [454, 142] width 81 height 13
click at [1281, 142] on div "Re-Run Custom Prompt" at bounding box center [914, 149] width 1015 height 22
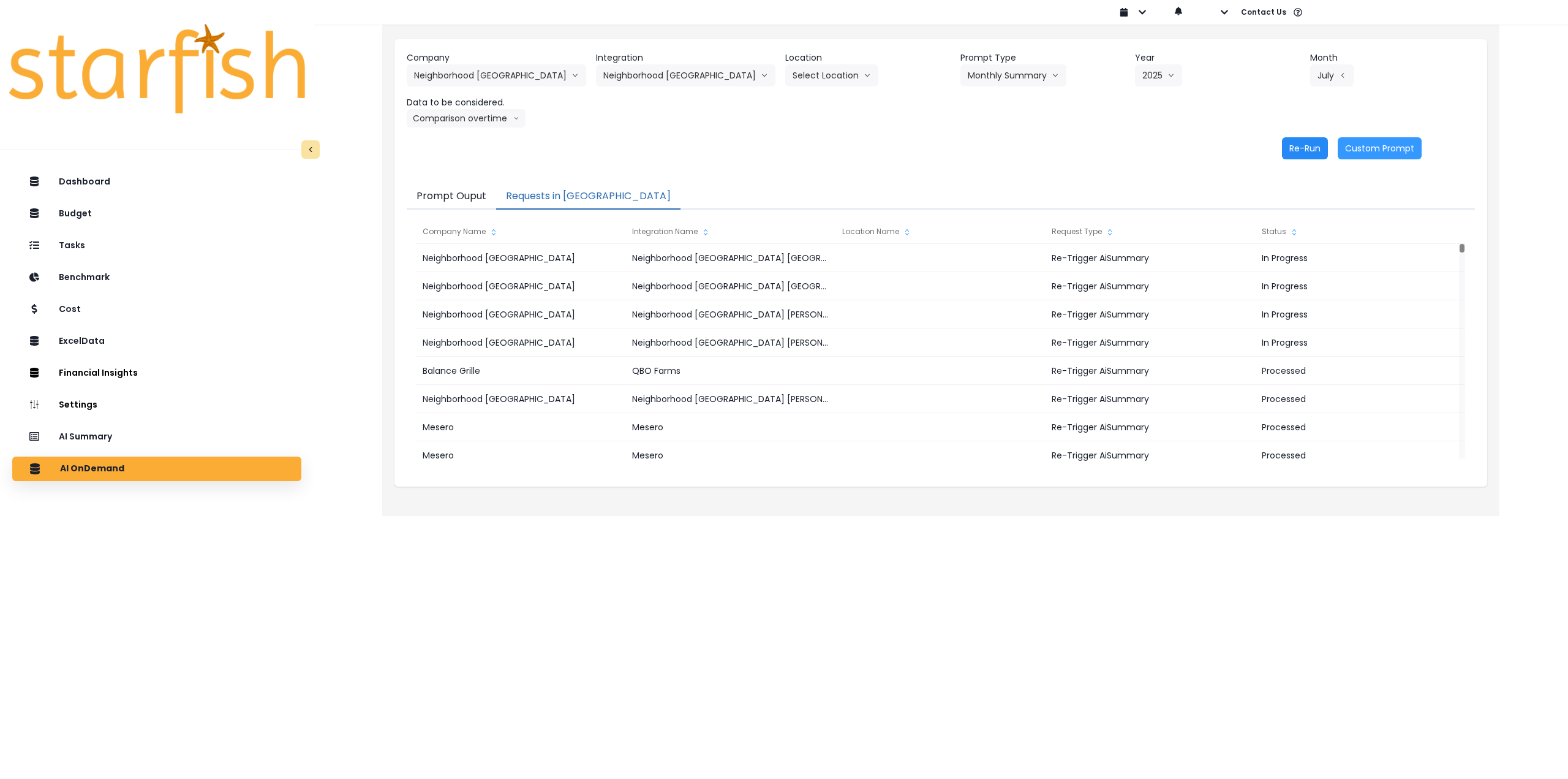
click at [1291, 146] on button "Re-Run" at bounding box center [1305, 149] width 46 height 22
click at [481, 117] on button "Comparison overtime" at bounding box center [466, 118] width 119 height 18
click at [468, 169] on span "Location Analysis" at bounding box center [454, 165] width 81 height 13
click at [1301, 147] on button "Re-Run" at bounding box center [1305, 149] width 46 height 22
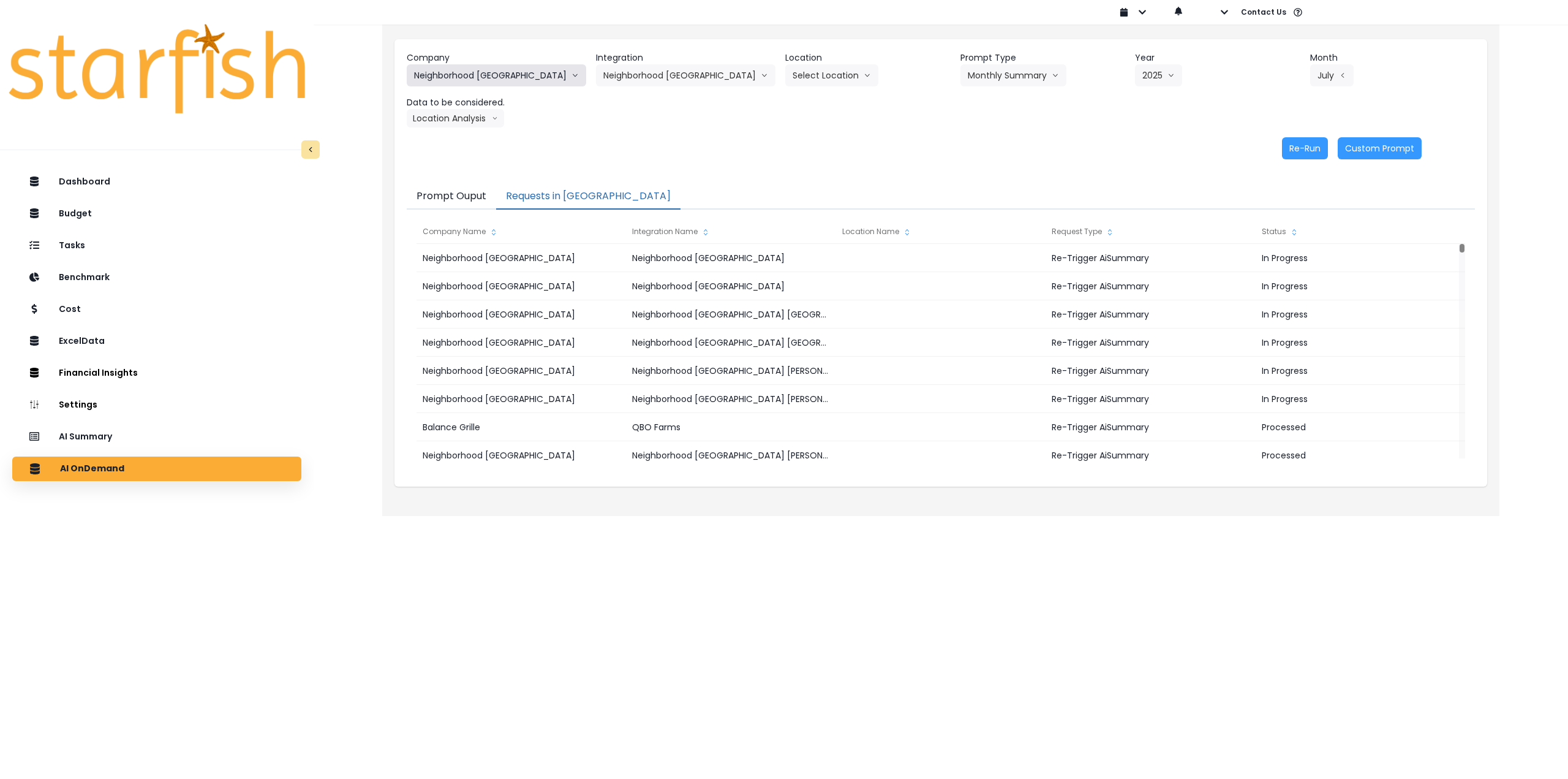
click at [472, 80] on button "Neighborhood [GEOGRAPHIC_DATA]" at bounding box center [497, 76] width 179 height 22
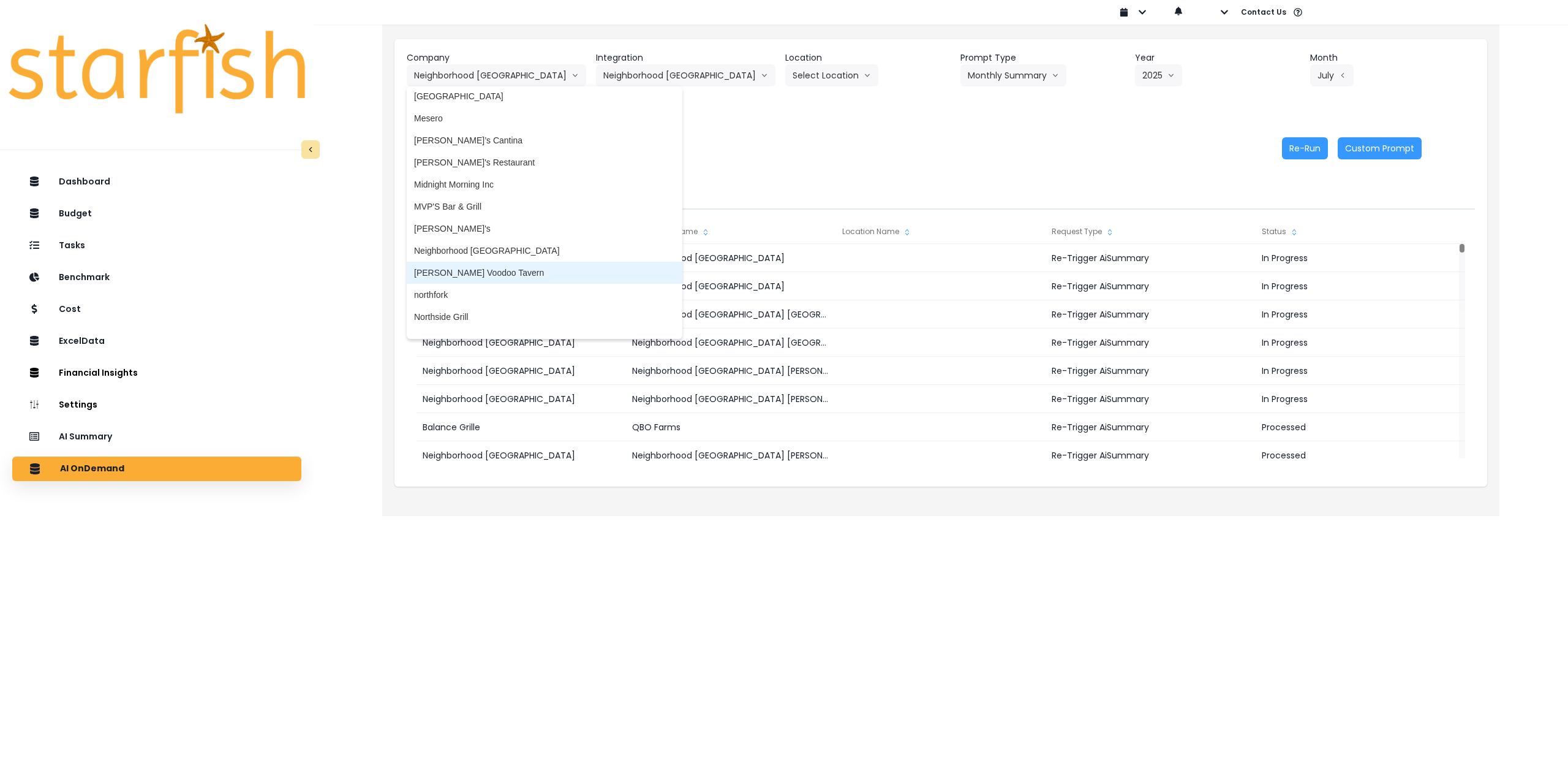
click at [503, 265] on li "[PERSON_NAME] Voodoo Tavern" at bounding box center [545, 273] width 276 height 22
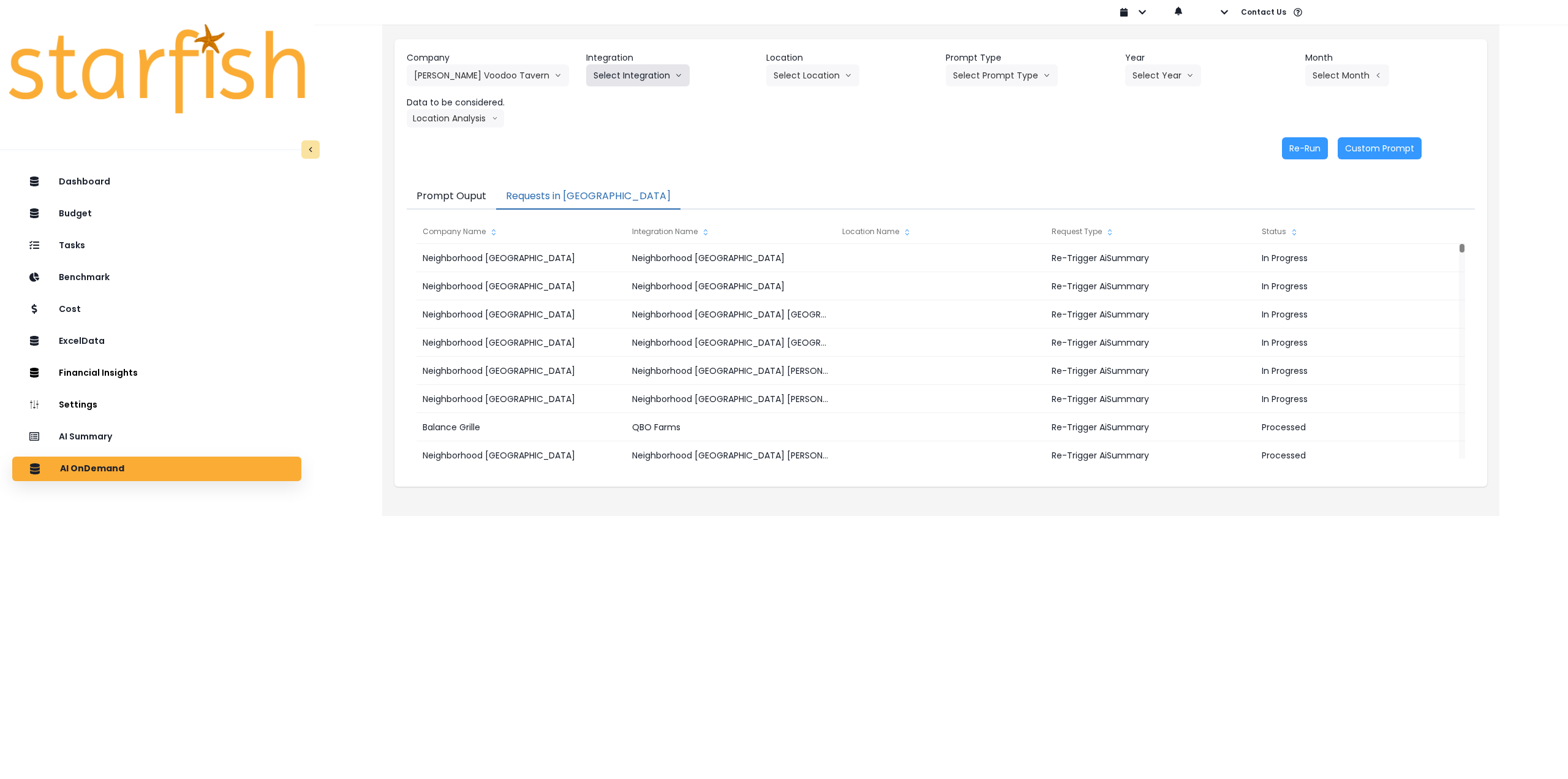
click at [649, 81] on button "Select Integration" at bounding box center [638, 76] width 104 height 22
drag, startPoint x: 607, startPoint y: 104, endPoint x: 616, endPoint y: 105, distance: 9.1
click at [609, 104] on span "[PERSON_NAME] !" at bounding box center [631, 101] width 75 height 13
click at [799, 74] on button "Select Location" at bounding box center [813, 76] width 93 height 22
drag, startPoint x: 796, startPoint y: 102, endPoint x: 810, endPoint y: 100, distance: 14.1
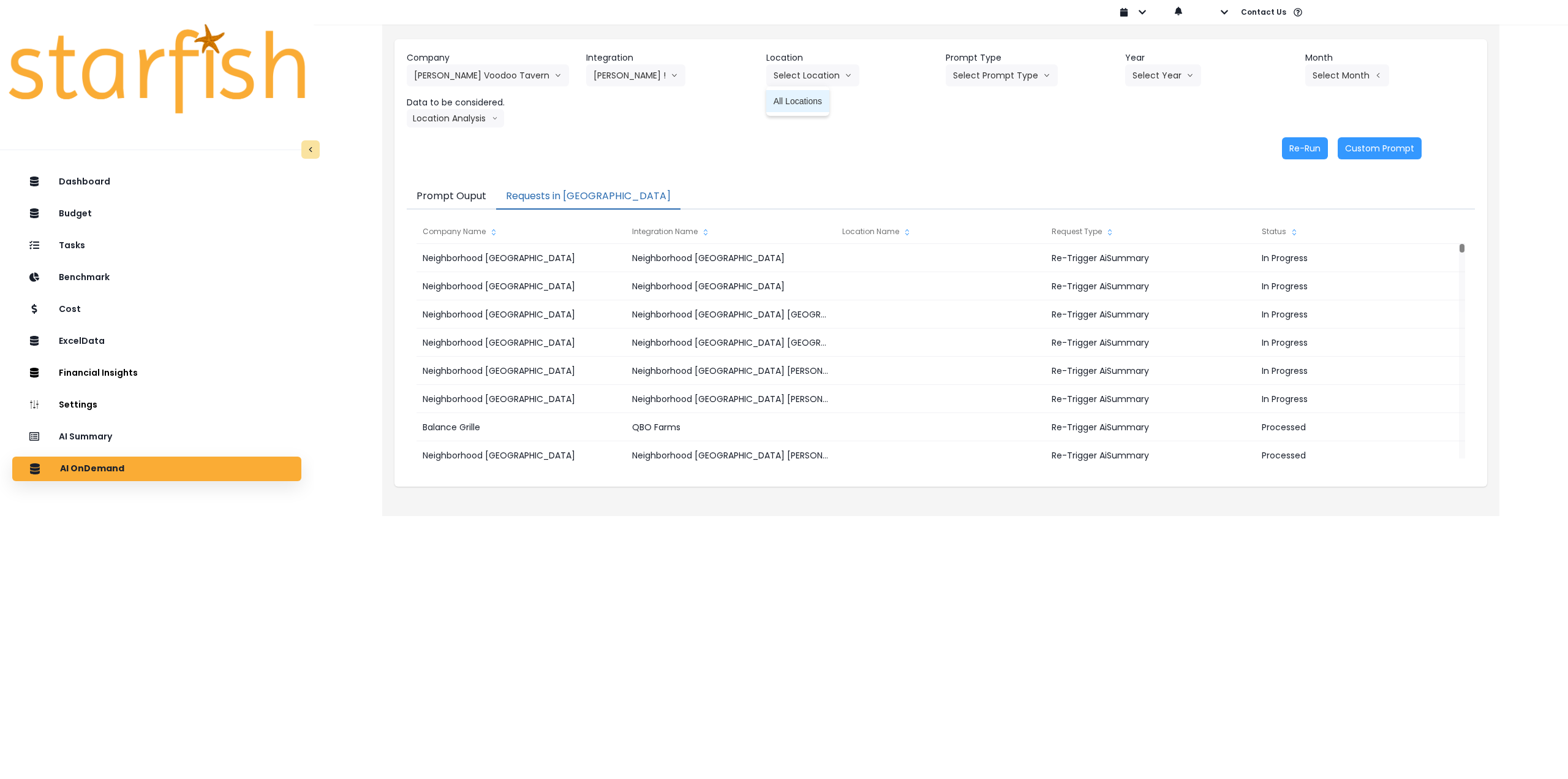
click at [798, 102] on span "All Locations" at bounding box center [798, 101] width 49 height 13
click at [1008, 72] on button "Select Prompt Type" at bounding box center [1002, 76] width 112 height 22
drag, startPoint x: 981, startPoint y: 166, endPoint x: 1086, endPoint y: 111, distance: 118.5
click at [984, 166] on span "Monthly Summary" at bounding box center [988, 167] width 69 height 13
click at [1136, 75] on button "Select Year" at bounding box center [1163, 76] width 76 height 22
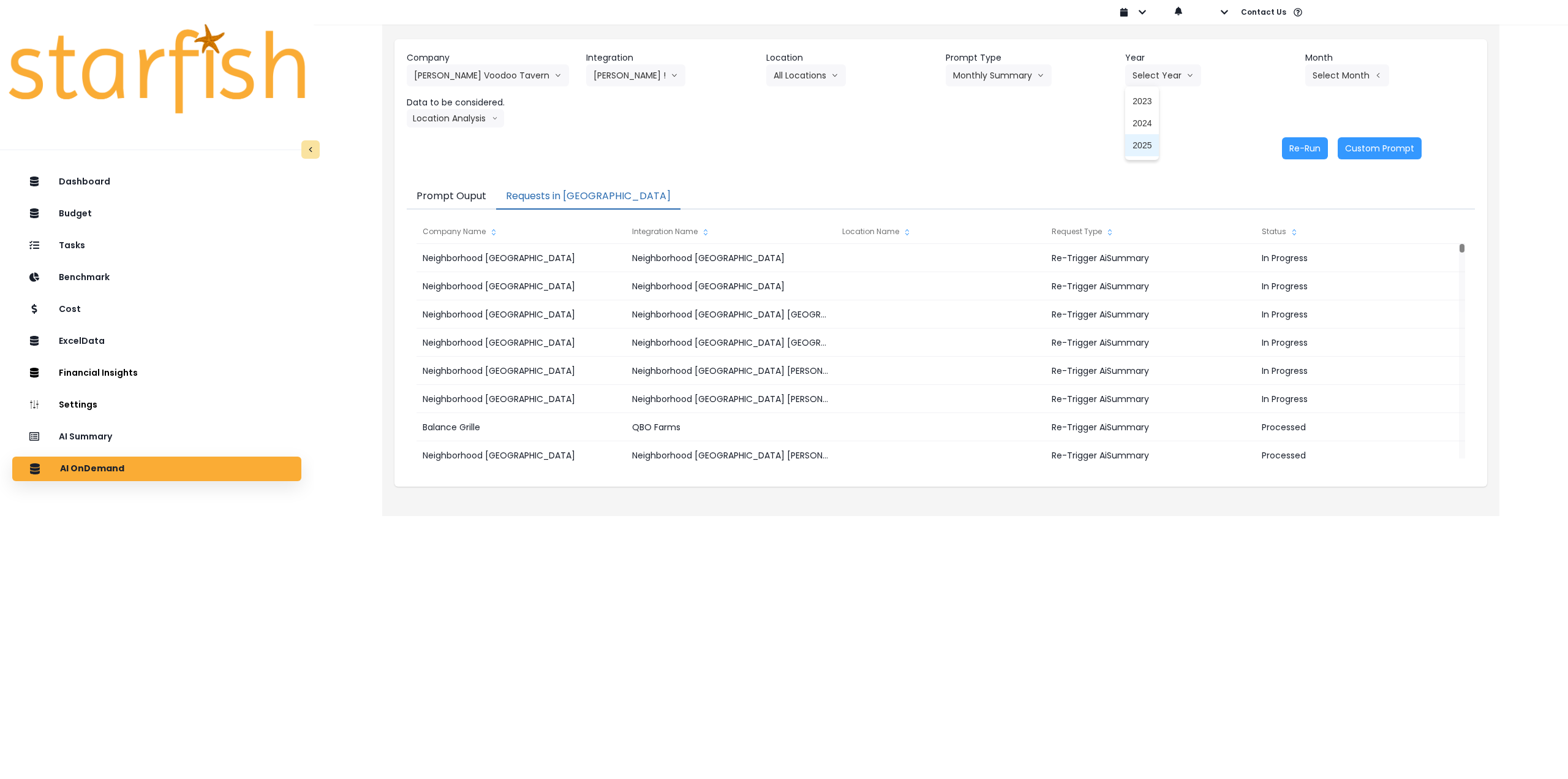
click at [1133, 151] on li "2025" at bounding box center [1142, 145] width 34 height 22
click at [1364, 79] on button "Select Month" at bounding box center [1347, 76] width 84 height 22
click at [1276, 209] on span "July" at bounding box center [1286, 211] width 24 height 13
click at [448, 124] on button "Location Analysis" at bounding box center [456, 118] width 97 height 18
drag, startPoint x: 454, startPoint y: 142, endPoint x: 463, endPoint y: 142, distance: 9.0
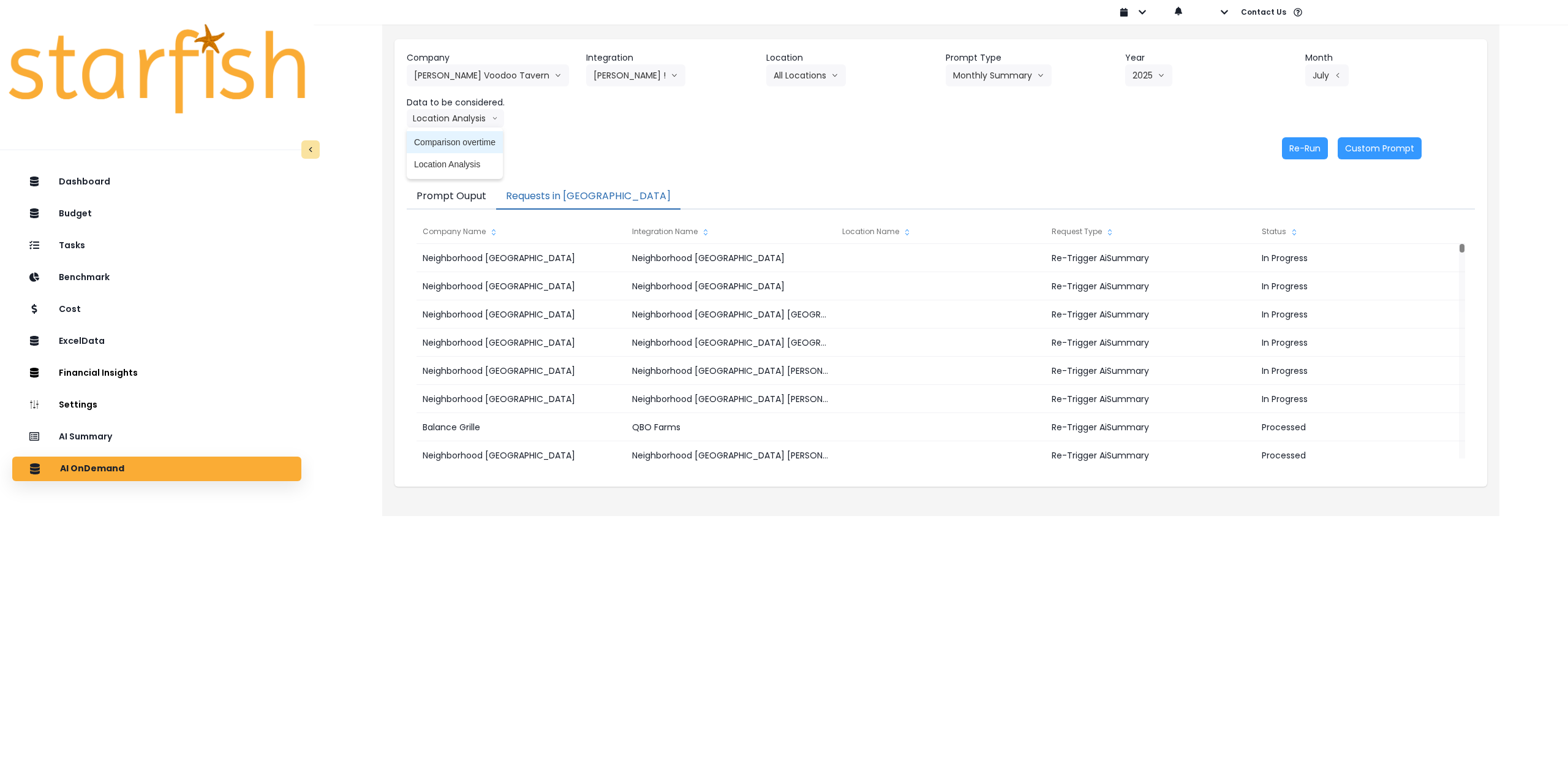
click at [454, 142] on span "Comparison overtime" at bounding box center [454, 142] width 81 height 13
click at [1303, 144] on button "Re-Run" at bounding box center [1305, 149] width 46 height 22
drag, startPoint x: 508, startPoint y: 119, endPoint x: 486, endPoint y: 138, distance: 29.1
click at [506, 119] on button "Comparison overtime" at bounding box center [466, 118] width 119 height 18
click at [463, 160] on span "Location Analysis" at bounding box center [454, 165] width 81 height 13
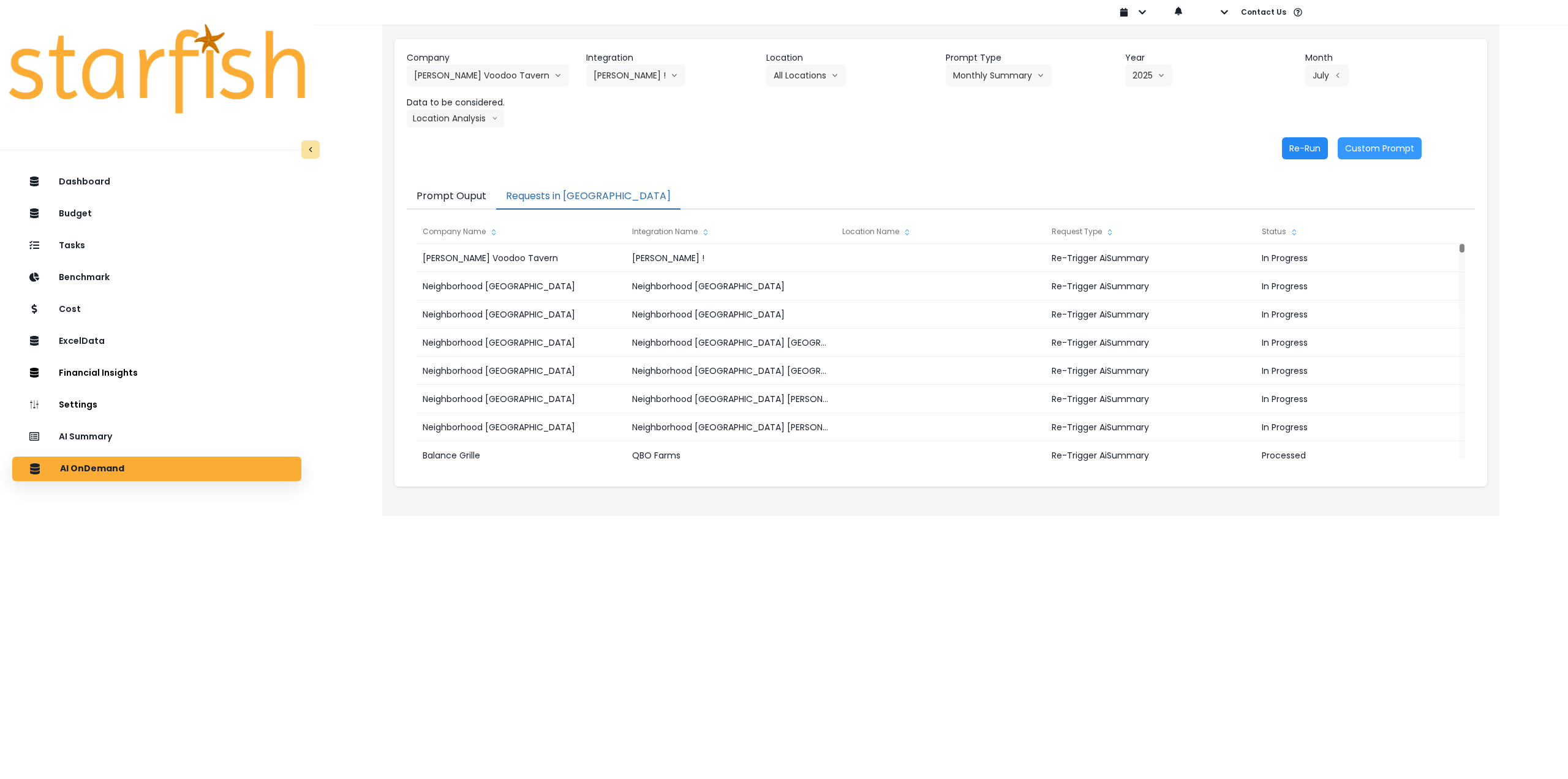
click at [1291, 147] on button "Re-Run" at bounding box center [1305, 149] width 46 height 22
